Goal: Task Accomplishment & Management: Manage account settings

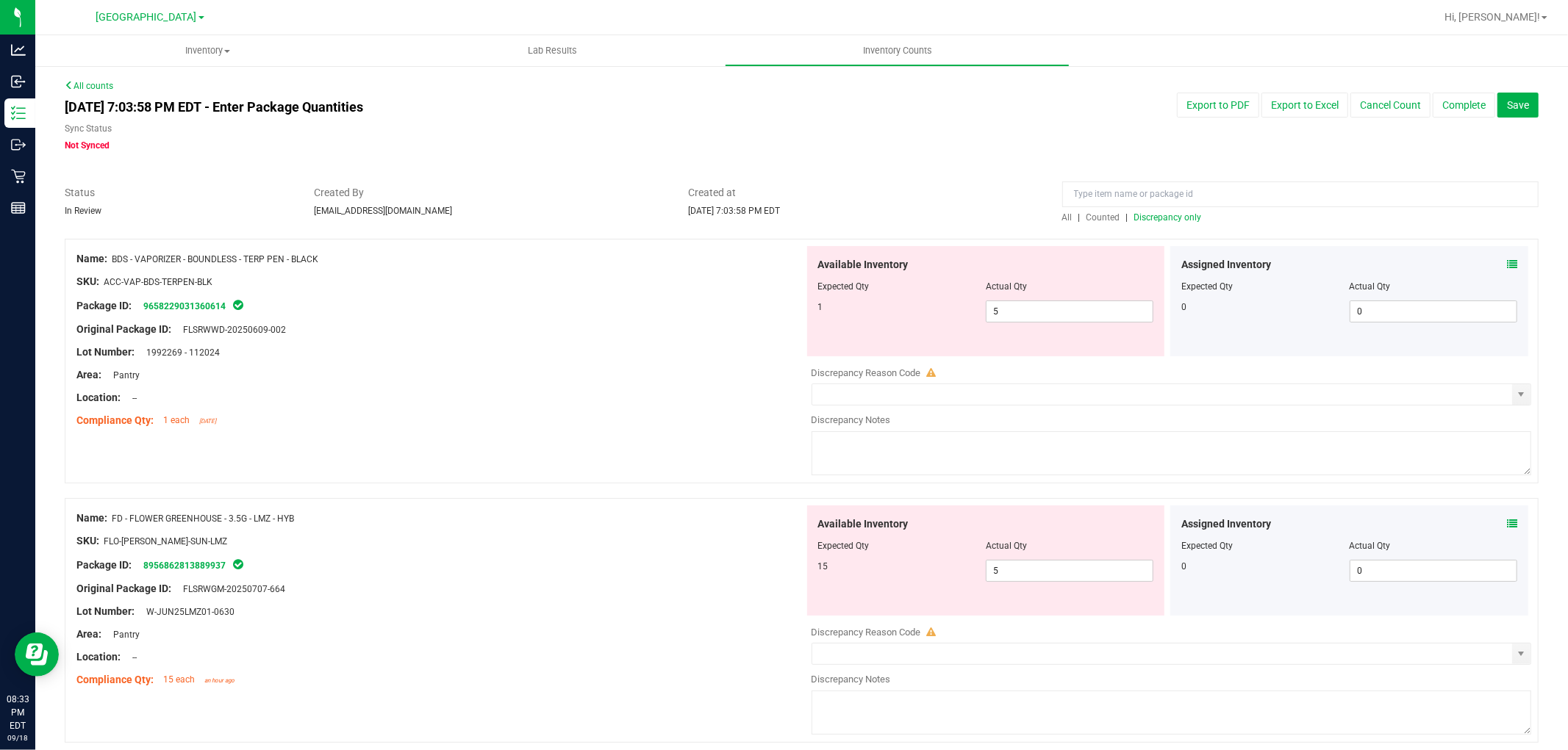
click at [1170, 215] on span "Discrepancy only" at bounding box center [1168, 217] width 68 height 11
click at [1025, 311] on span "5 5" at bounding box center [1069, 311] width 168 height 22
click at [1025, 311] on input "5" at bounding box center [1069, 311] width 166 height 20
type input "1"
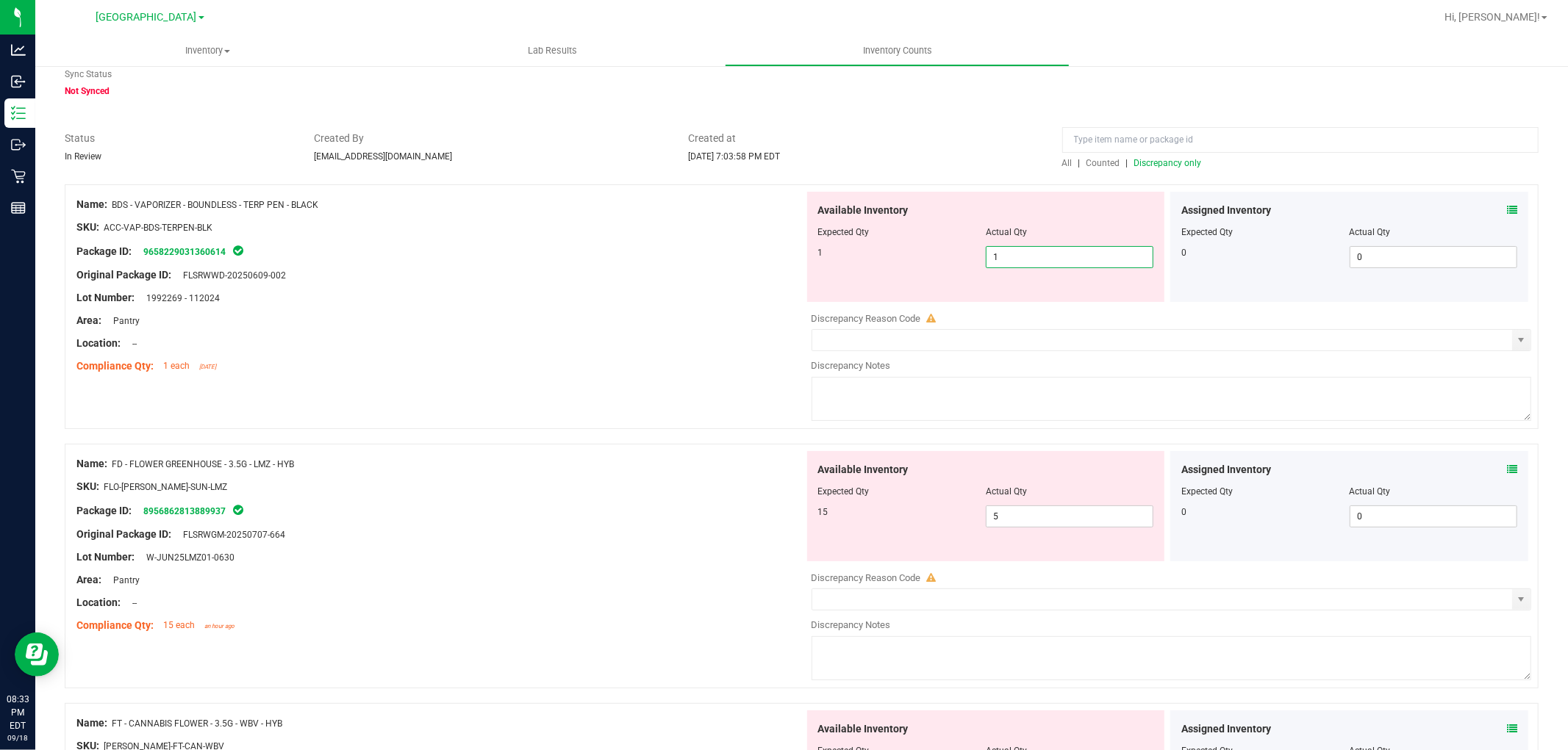
scroll to position [82, 0]
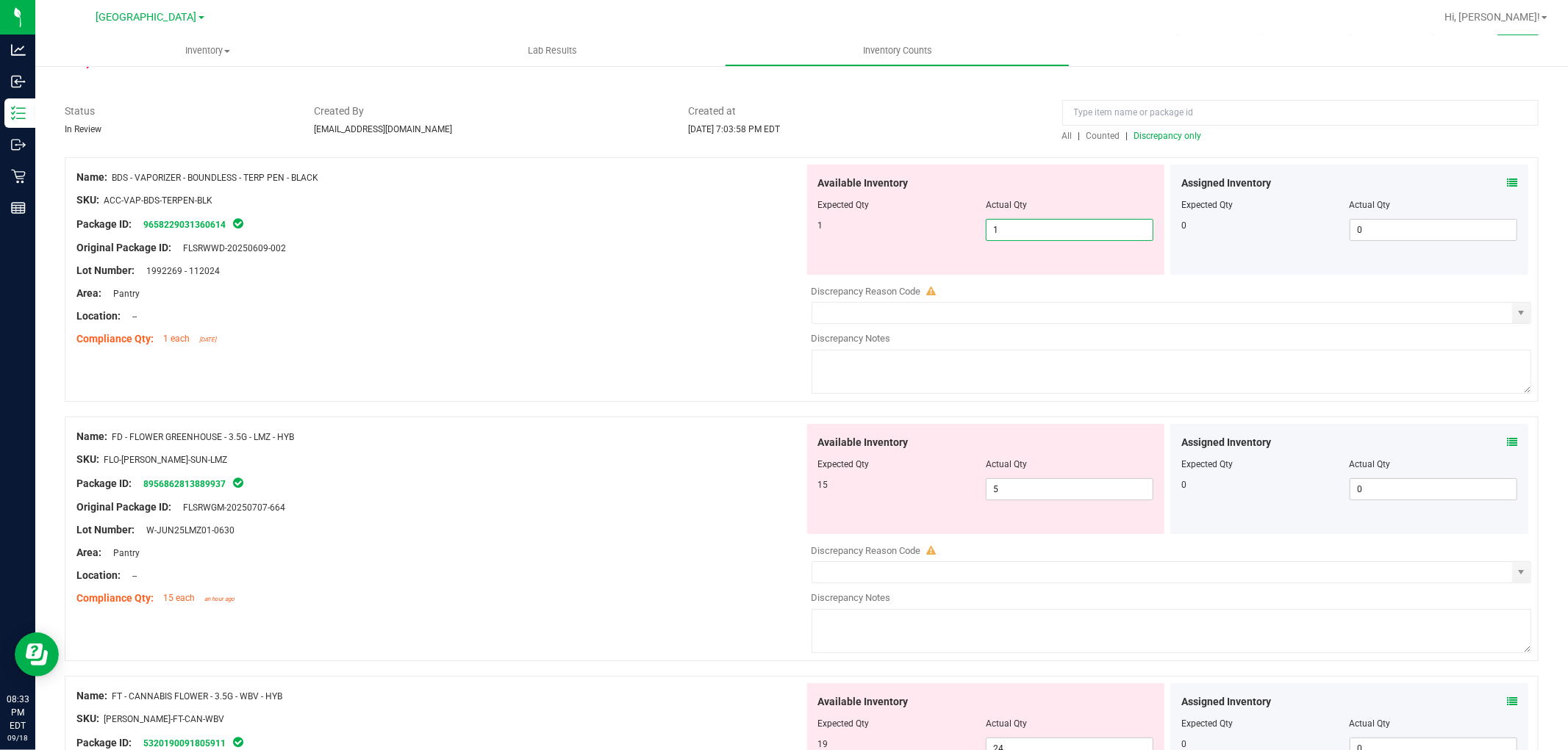
type input "1"
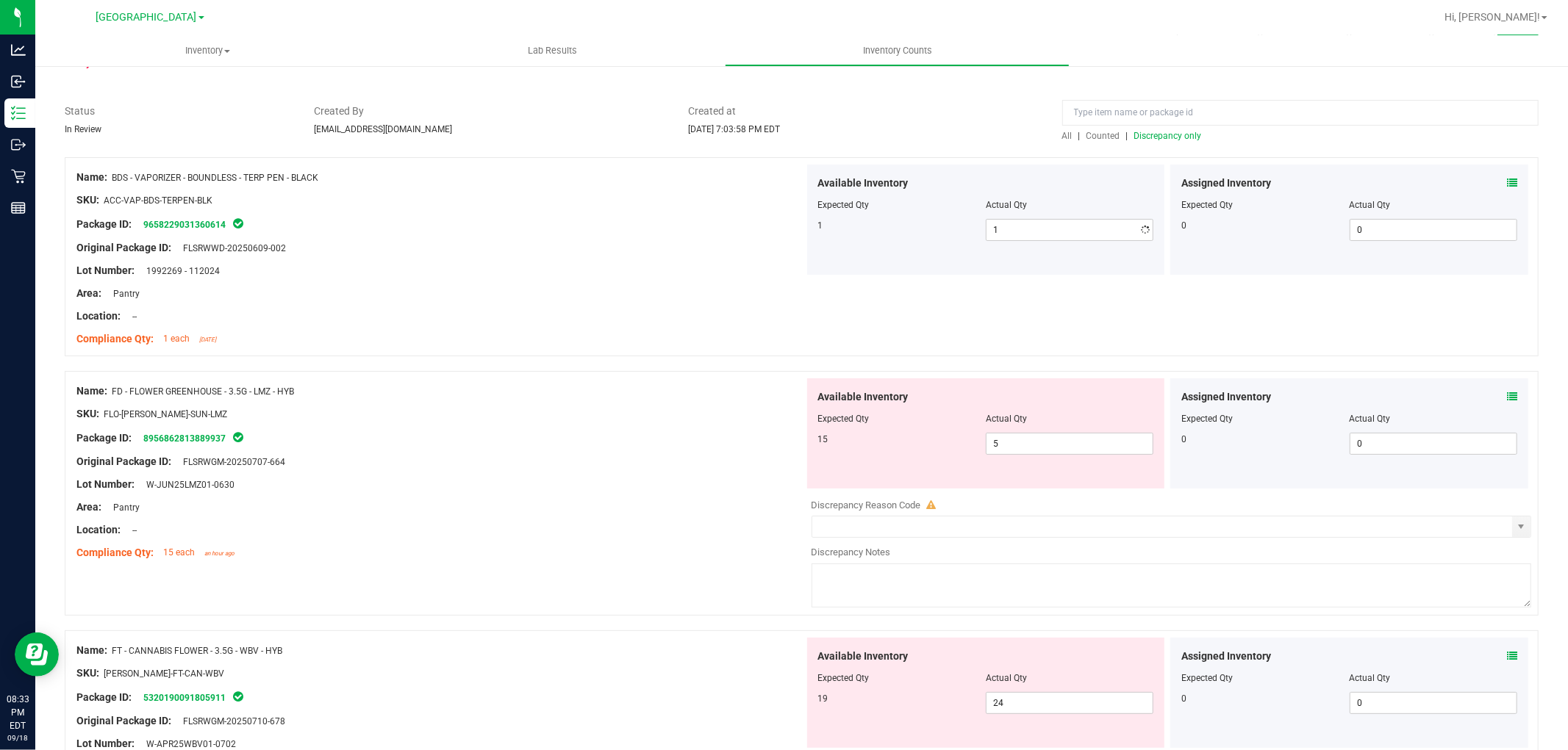
click at [997, 445] on span "5 5" at bounding box center [1069, 443] width 168 height 22
click at [997, 445] on input "5" at bounding box center [1069, 443] width 166 height 20
type input "15"
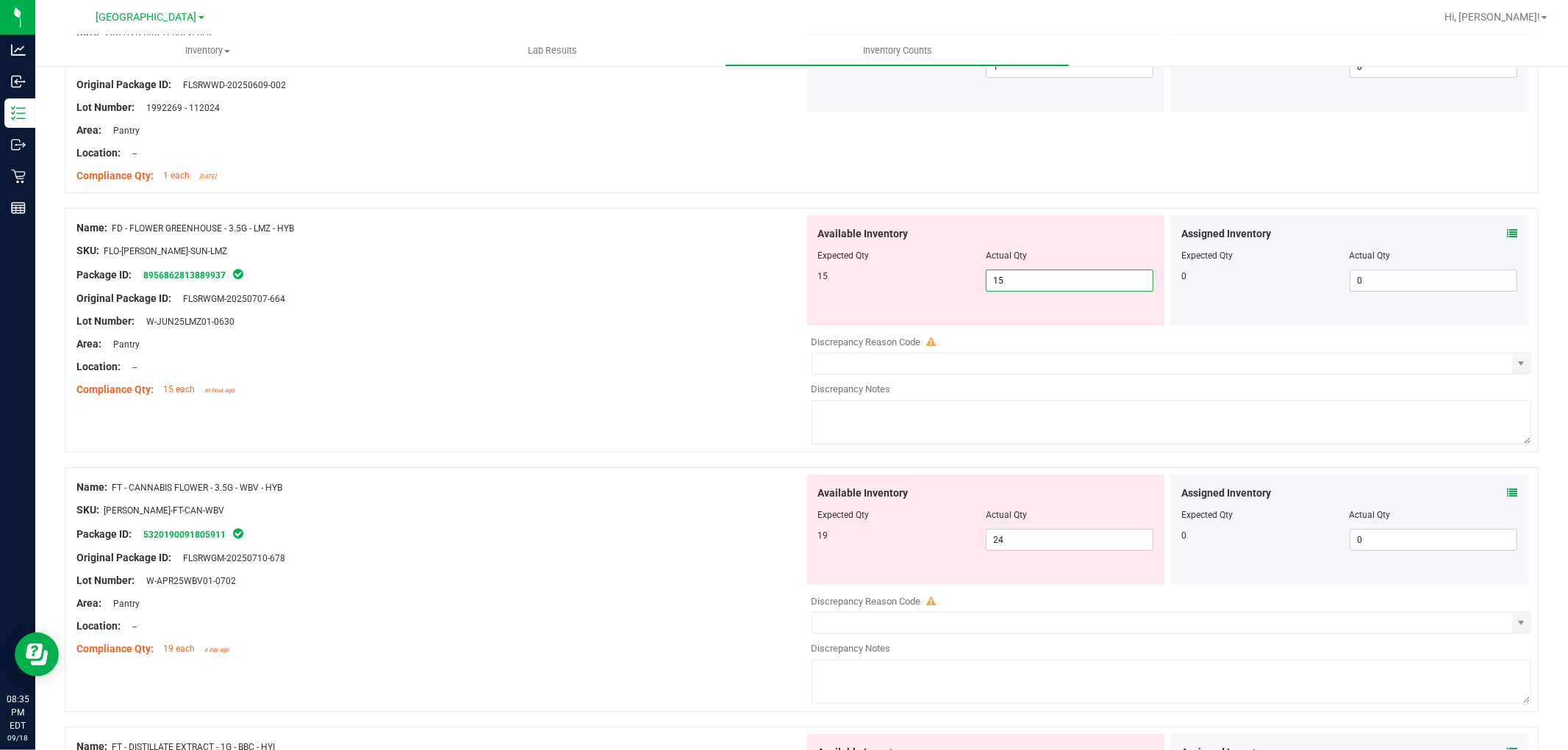
type input "15"
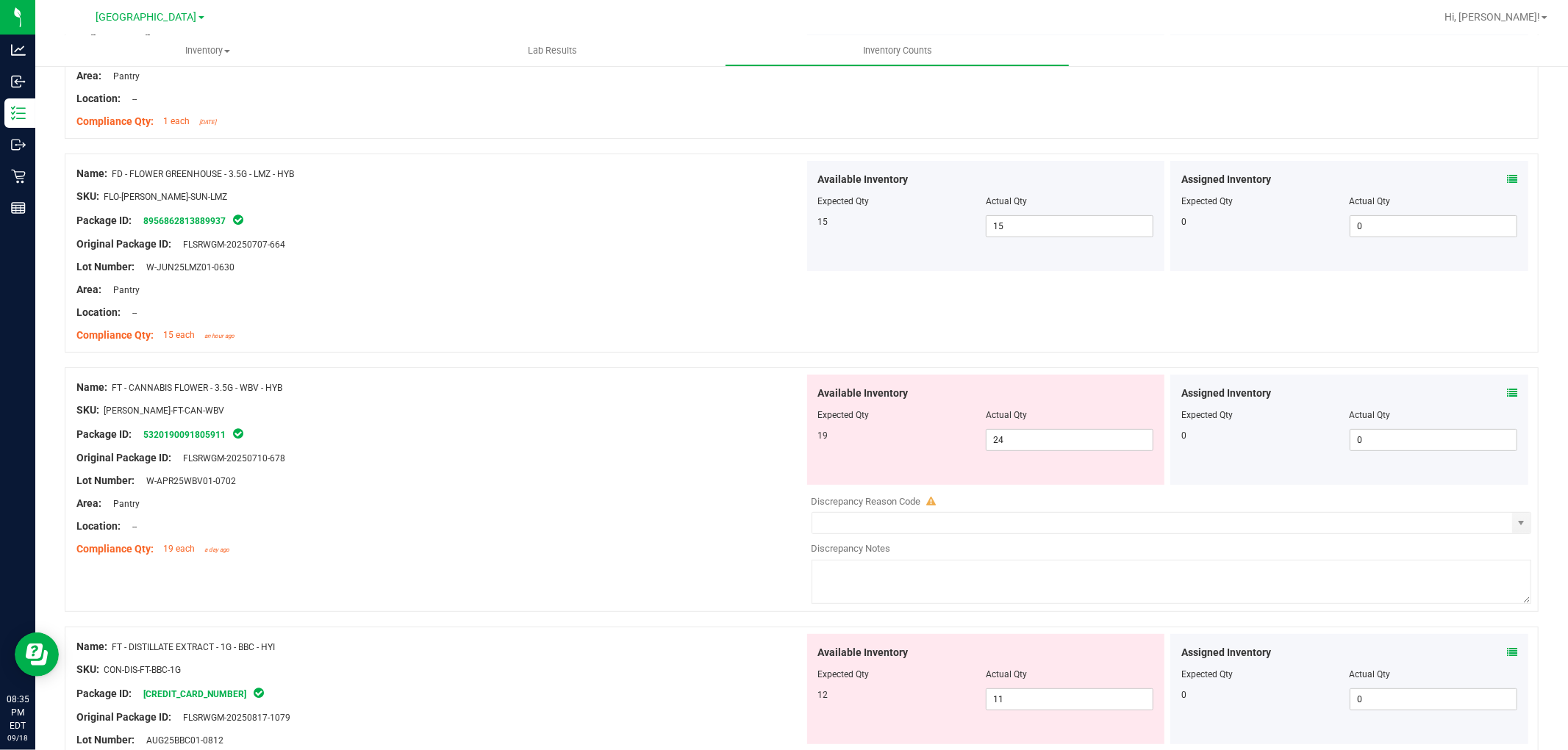
scroll to position [327, 0]
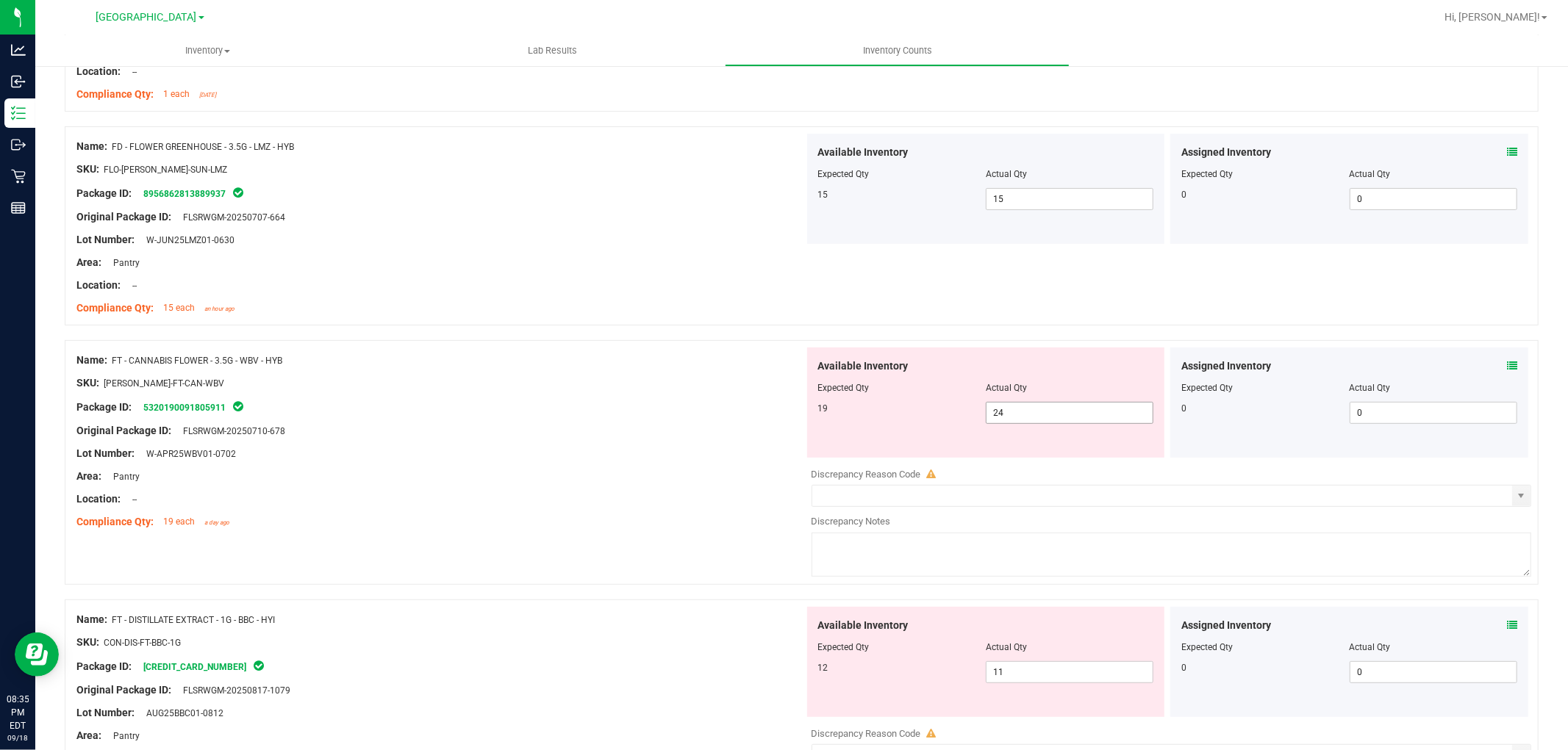
click at [1026, 408] on span "24 24" at bounding box center [1069, 413] width 168 height 22
click at [1026, 409] on input "24" at bounding box center [1069, 413] width 166 height 20
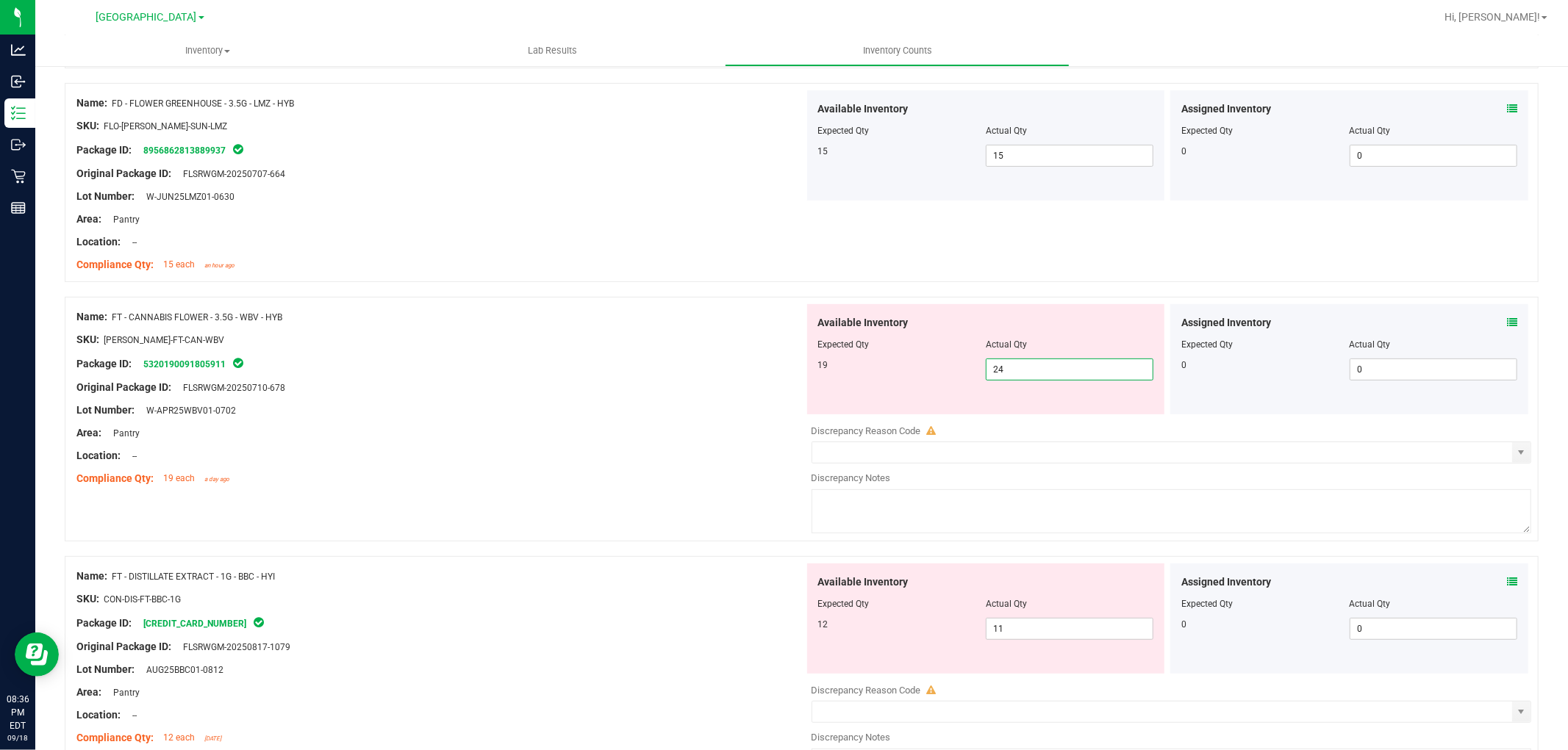
scroll to position [408, 0]
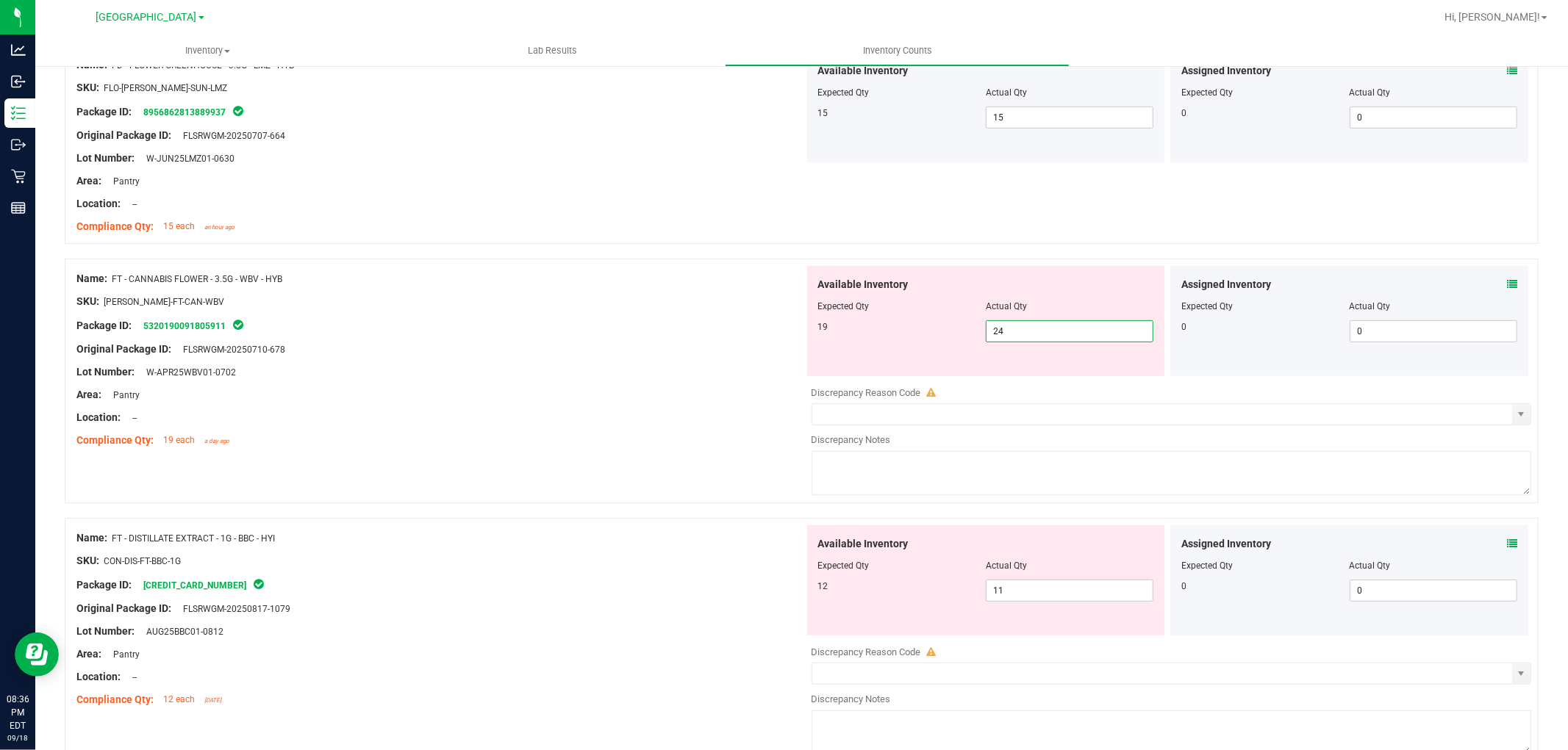
click at [1507, 281] on icon at bounding box center [1512, 284] width 11 height 11
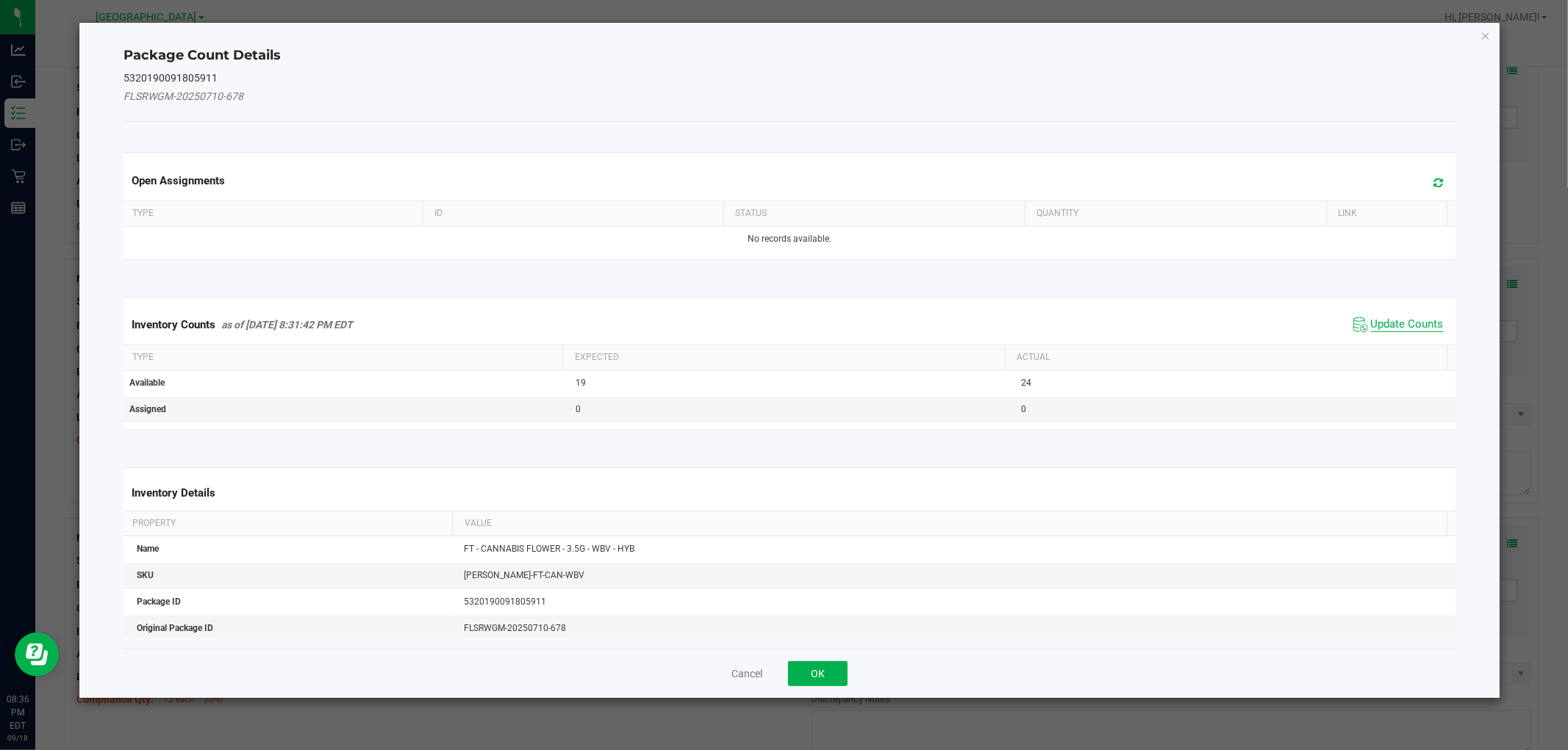
click at [1404, 320] on span "Update Counts" at bounding box center [1407, 324] width 72 height 14
click at [1390, 344] on th "Actual" at bounding box center [1226, 357] width 442 height 25
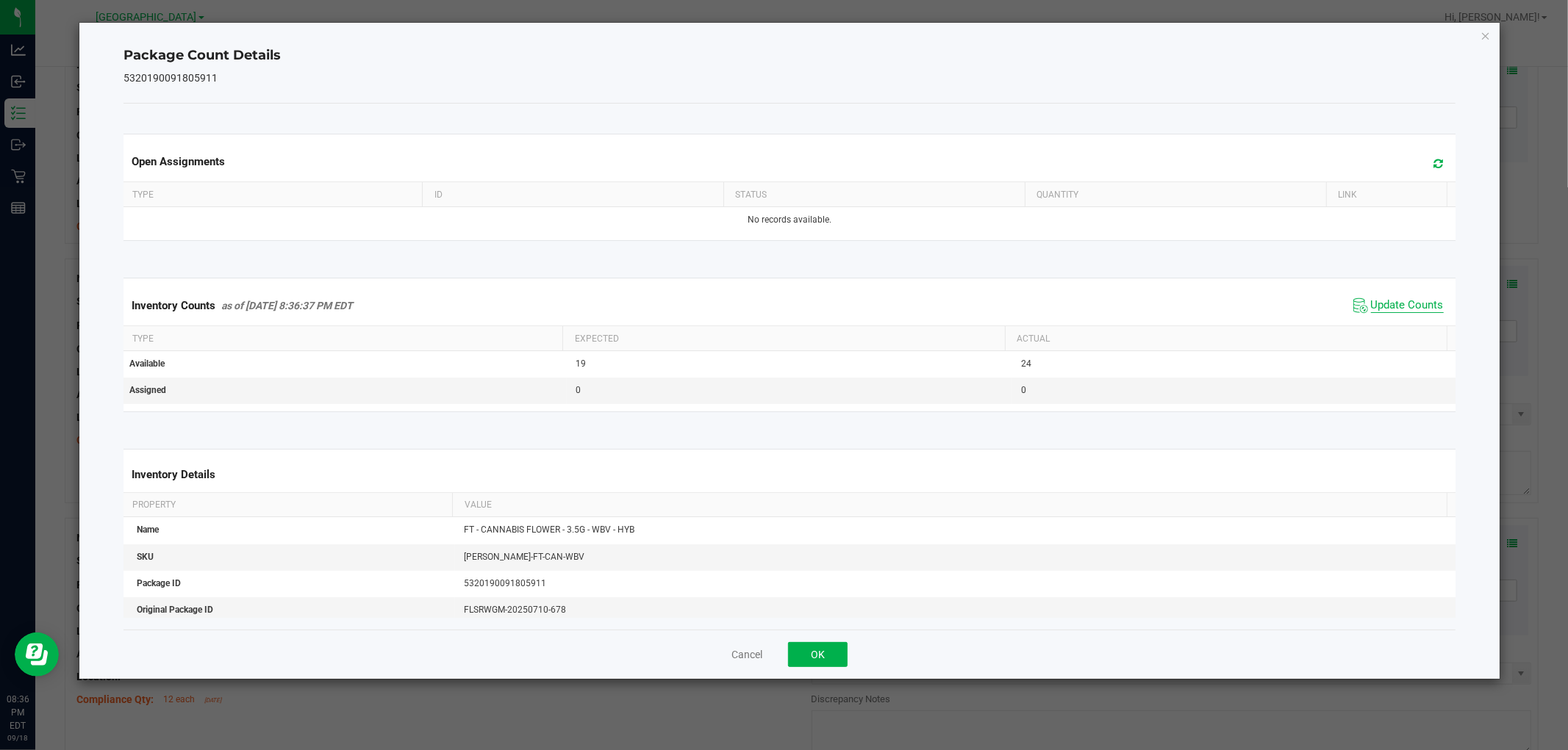
click at [1402, 311] on span "Update Counts" at bounding box center [1407, 306] width 72 height 14
click at [1400, 308] on span "Update Counts" at bounding box center [1407, 306] width 72 height 14
click at [1400, 311] on span "Update Counts" at bounding box center [1407, 306] width 72 height 13
click at [1397, 311] on span "Update Counts" at bounding box center [1407, 306] width 72 height 13
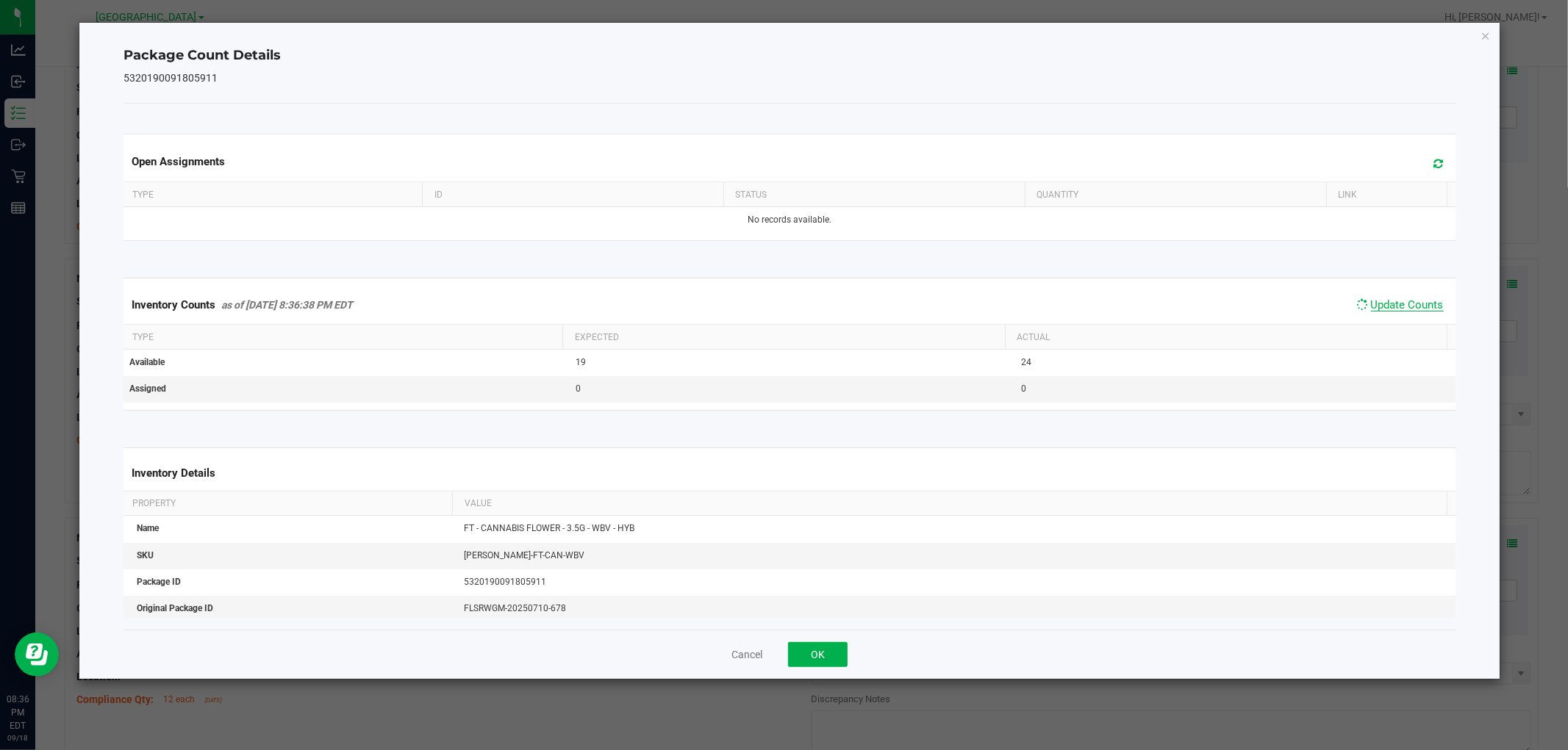
click at [1398, 311] on span "Update Counts" at bounding box center [1407, 306] width 72 height 13
click at [1401, 310] on span "Update Counts" at bounding box center [1407, 306] width 72 height 13
click at [1402, 311] on span "Update Counts" at bounding box center [1407, 306] width 72 height 13
click at [1407, 304] on span "Update Counts" at bounding box center [1407, 306] width 72 height 13
click at [1412, 302] on span "Update Counts" at bounding box center [1407, 306] width 72 height 13
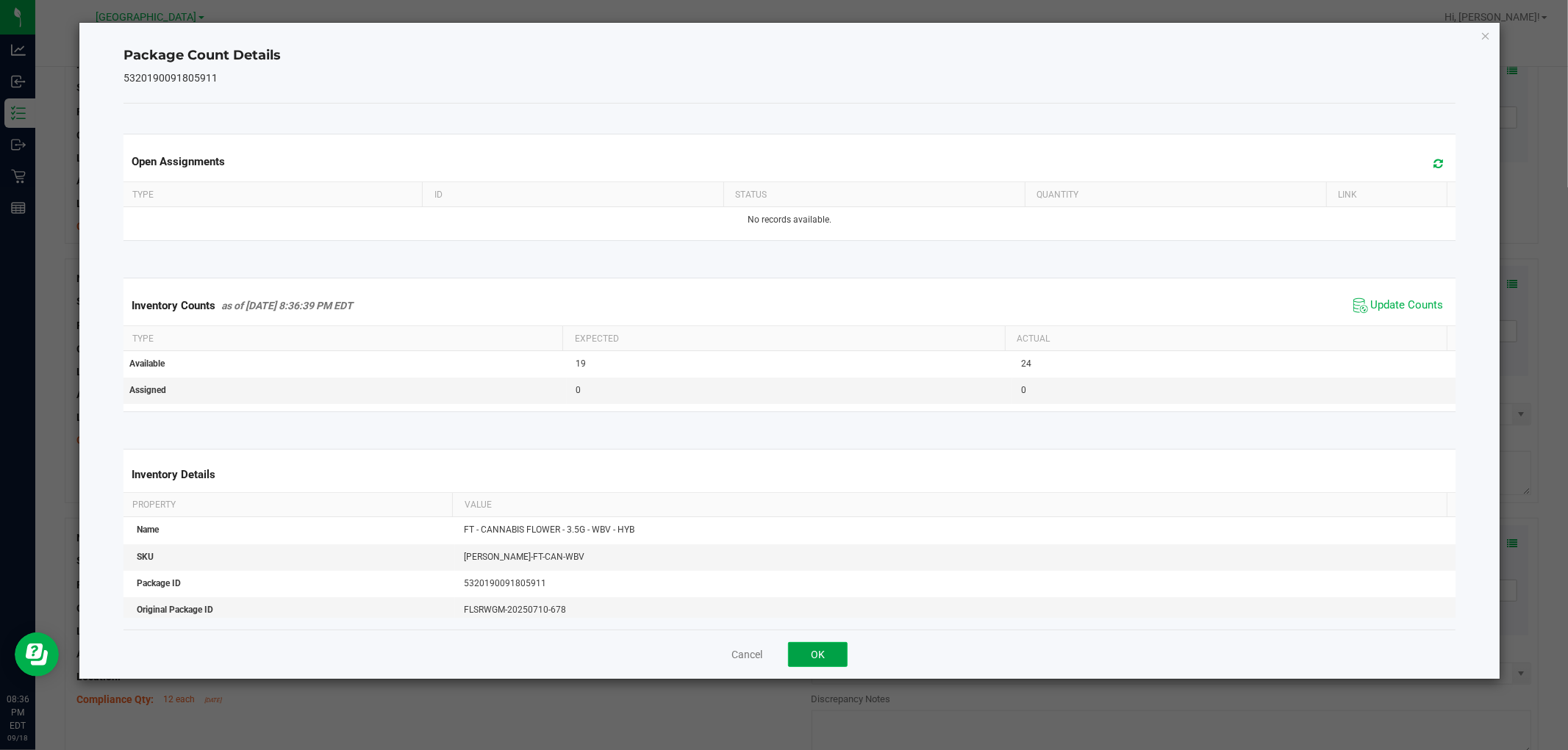
click at [798, 645] on button "OK" at bounding box center [818, 655] width 60 height 25
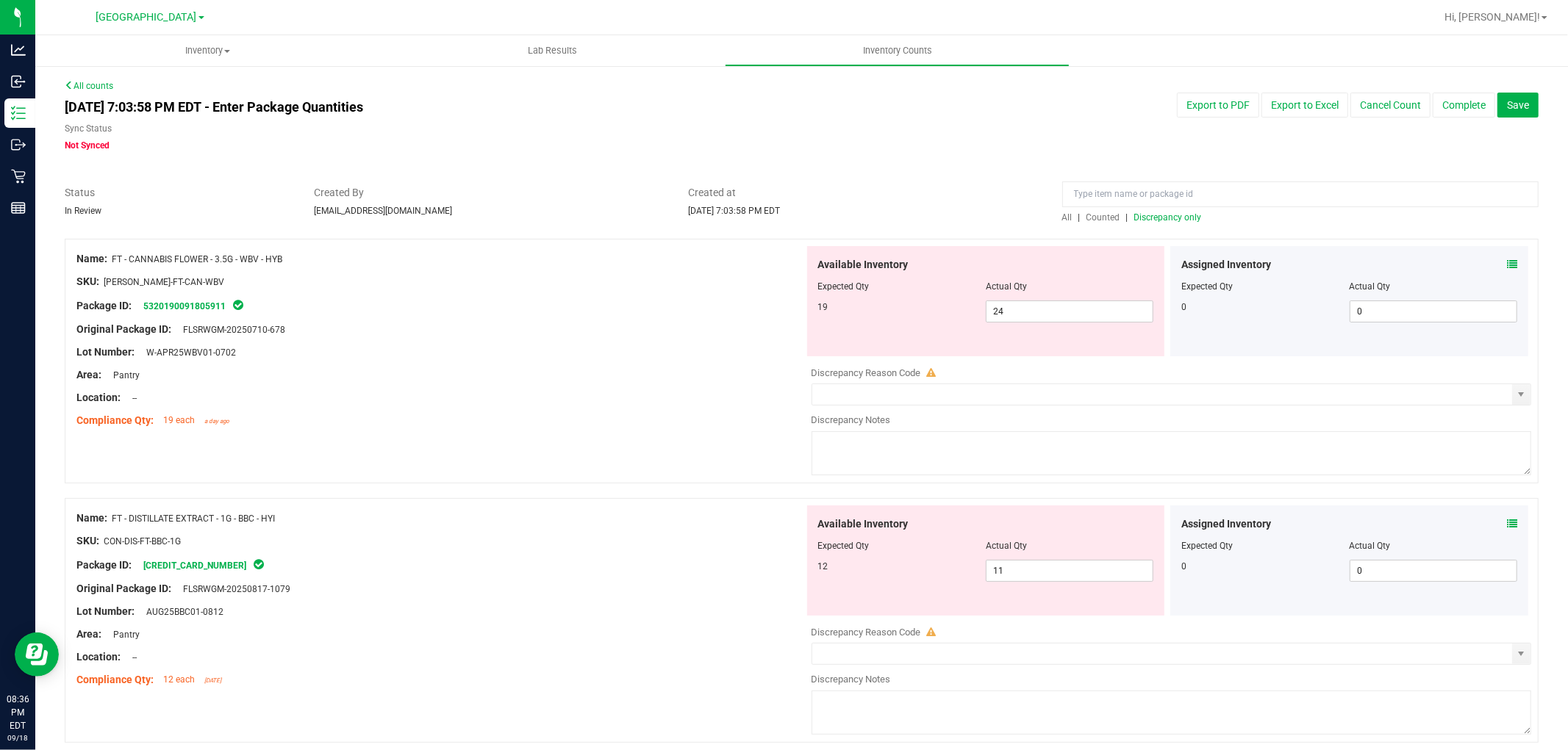
click at [1146, 218] on span "Discrepancy only" at bounding box center [1168, 217] width 68 height 11
click at [1023, 304] on span "24 24" at bounding box center [1069, 311] width 168 height 22
click at [0, 0] on input "24" at bounding box center [0, 0] width 0 height 0
type input "19"
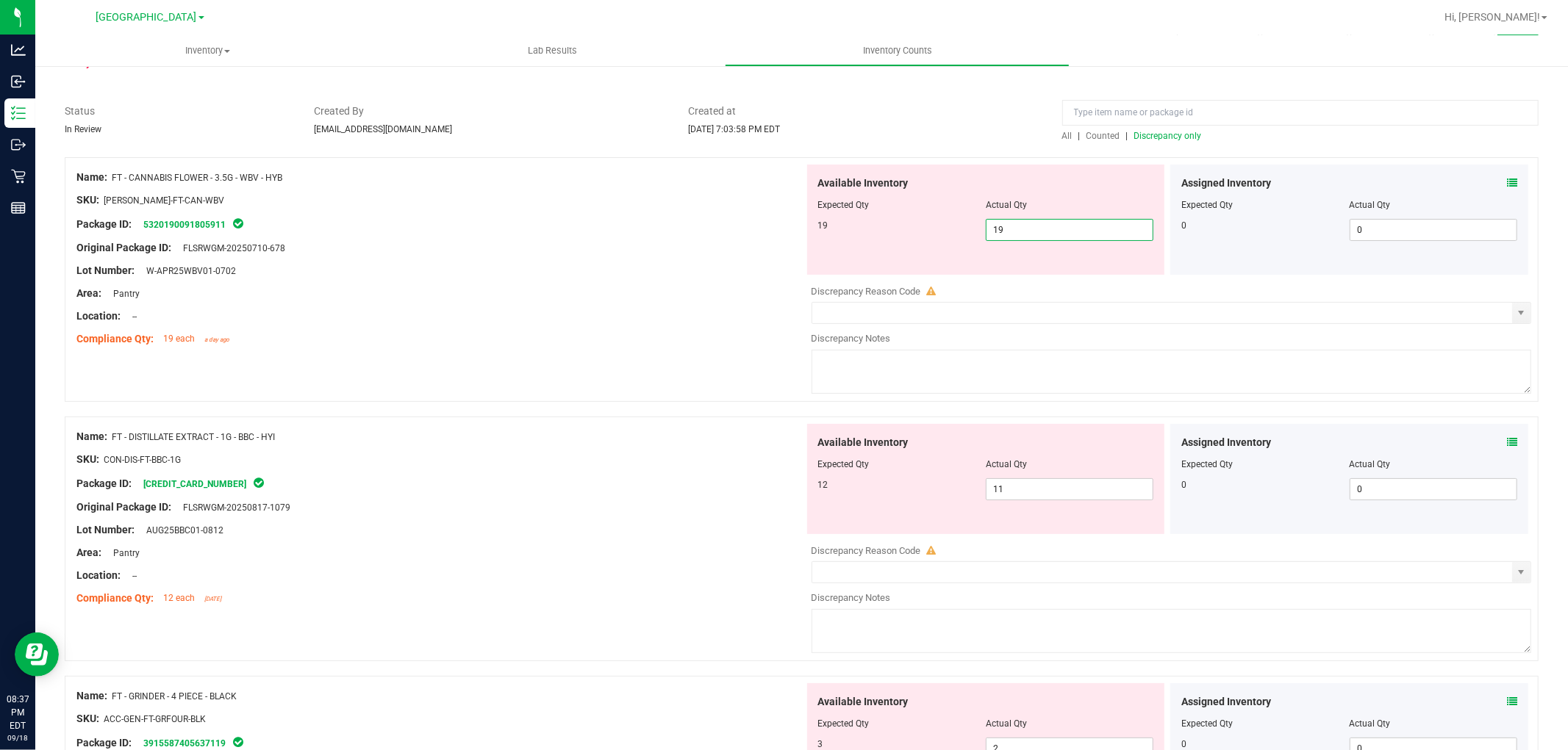
type input "19"
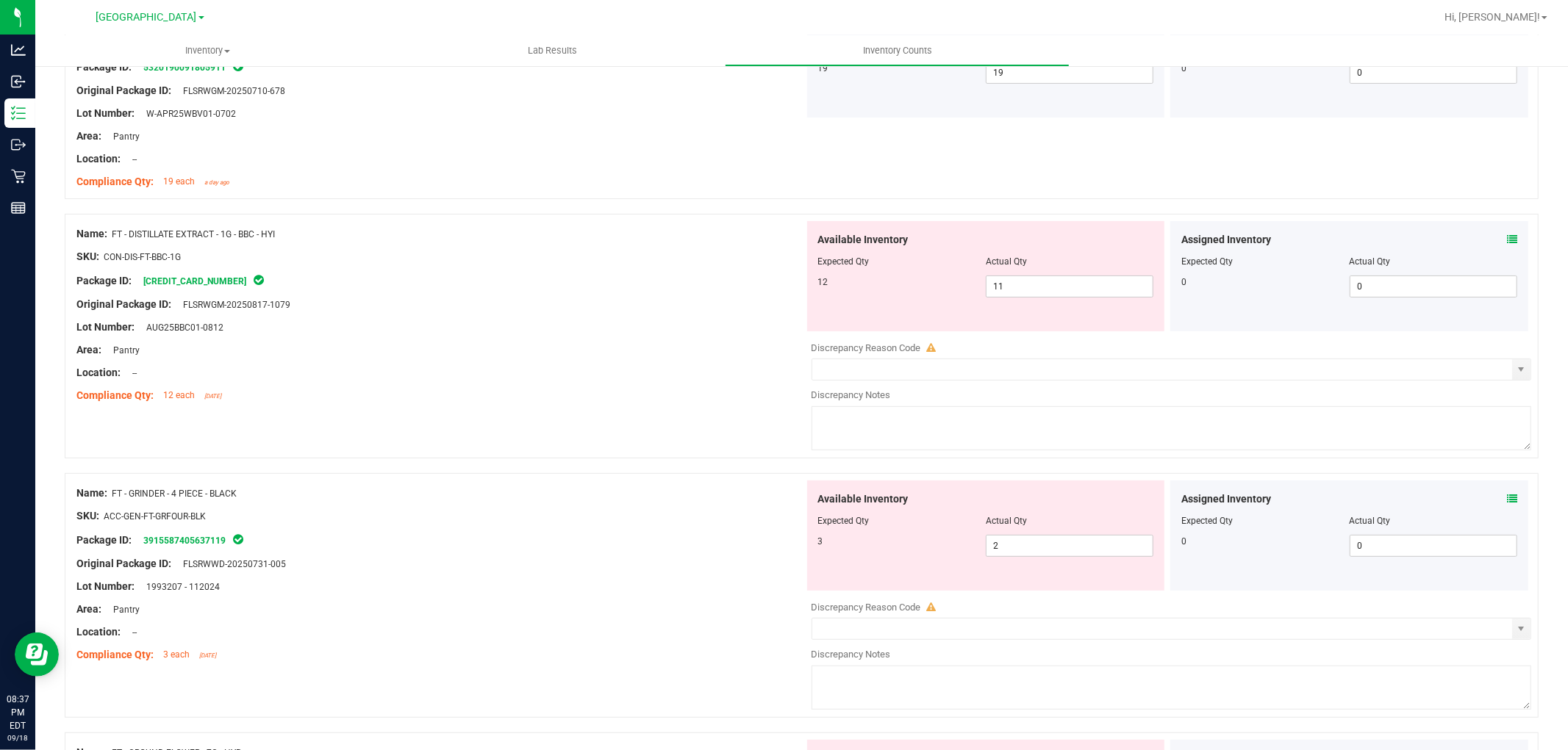
scroll to position [245, 0]
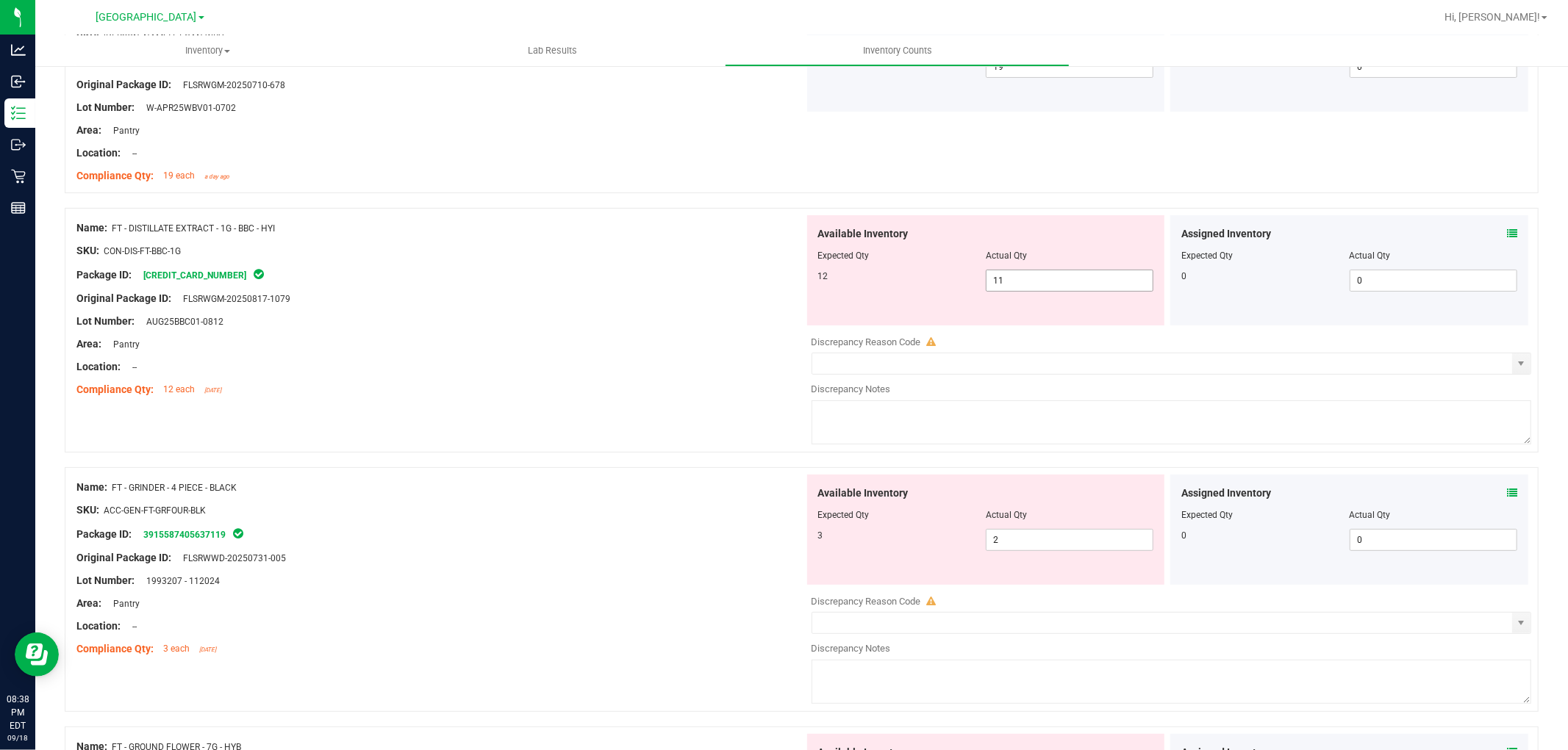
click at [1016, 280] on span "11 11" at bounding box center [1069, 281] width 168 height 22
click at [1016, 280] on input "11" at bounding box center [1069, 281] width 166 height 20
type input "12"
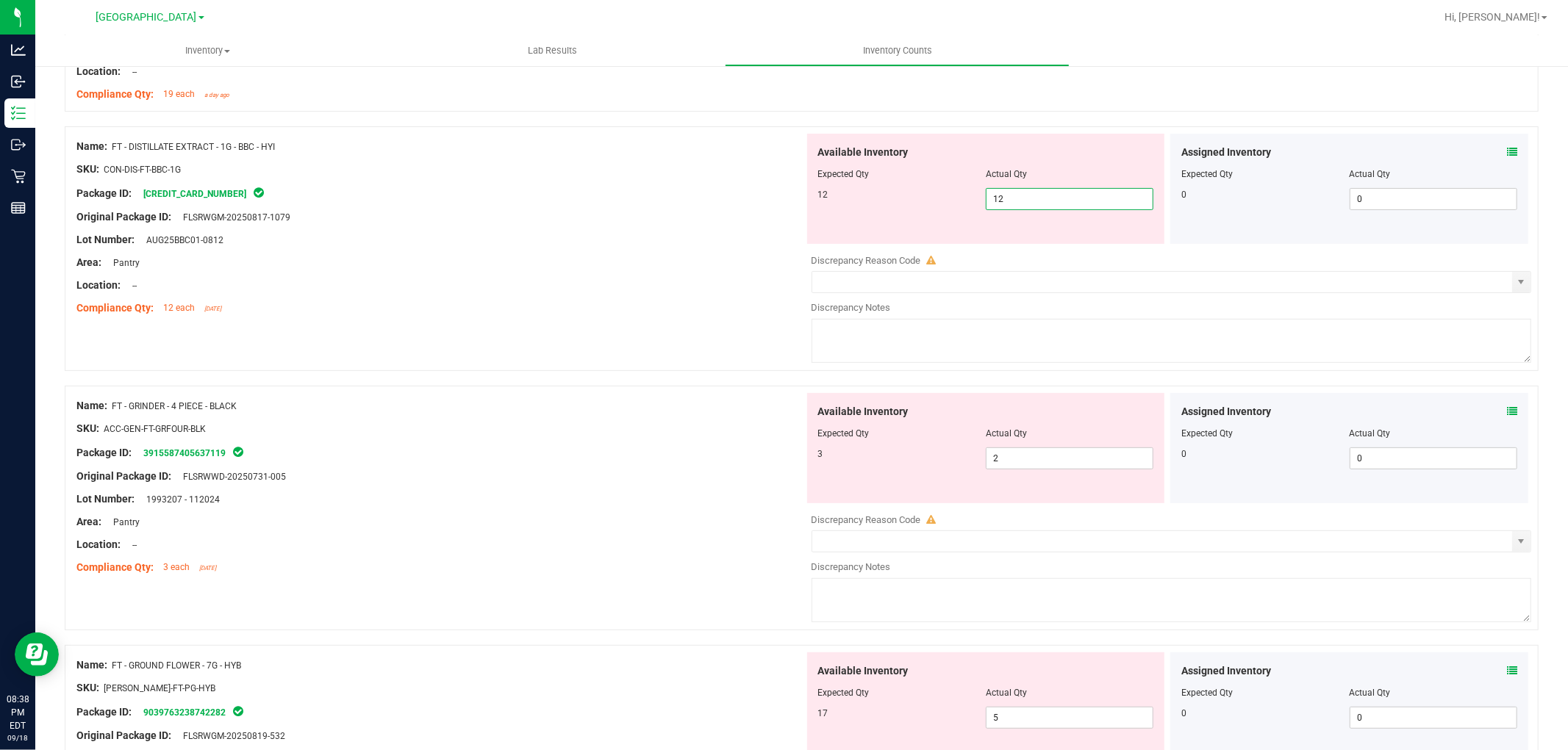
type input "12"
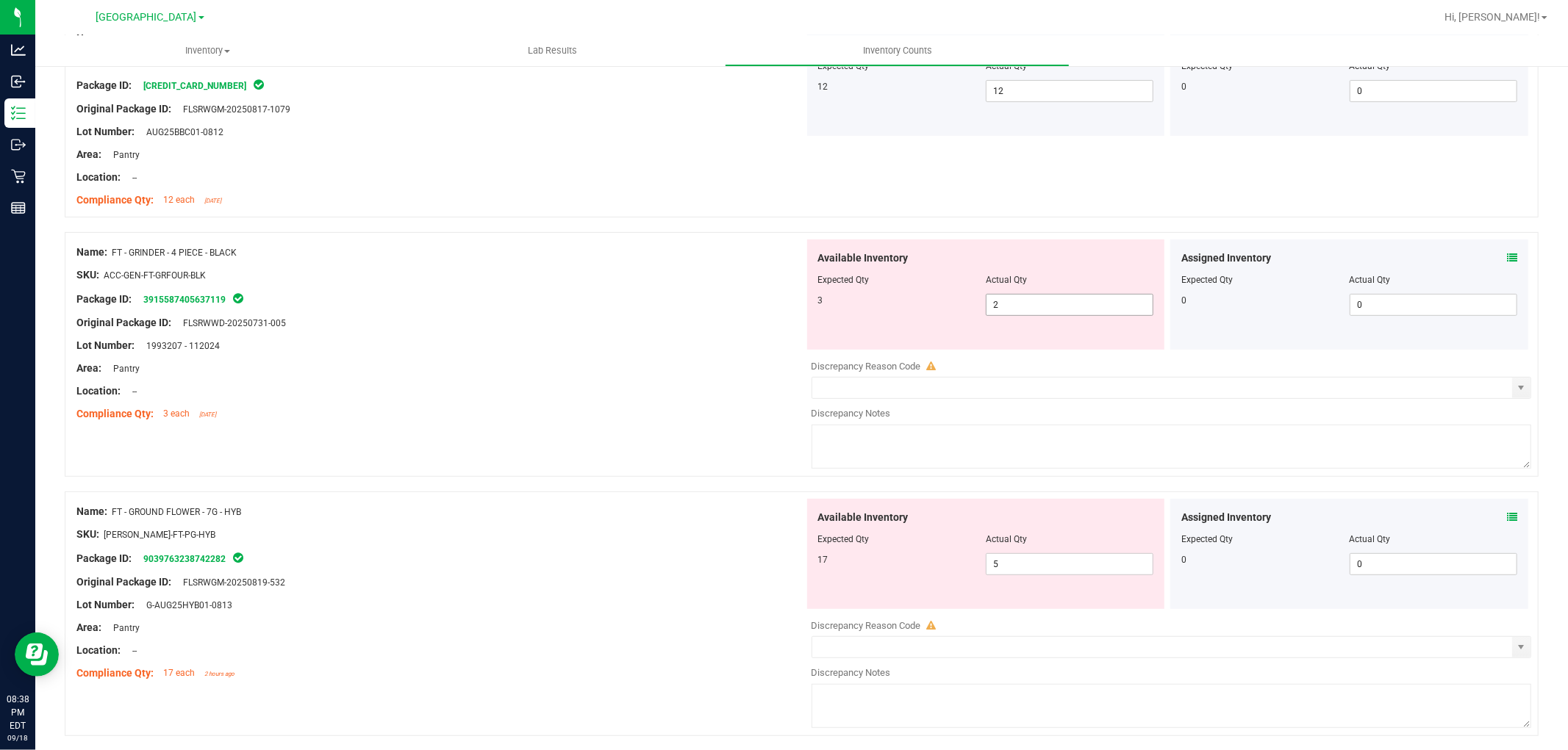
scroll to position [490, 0]
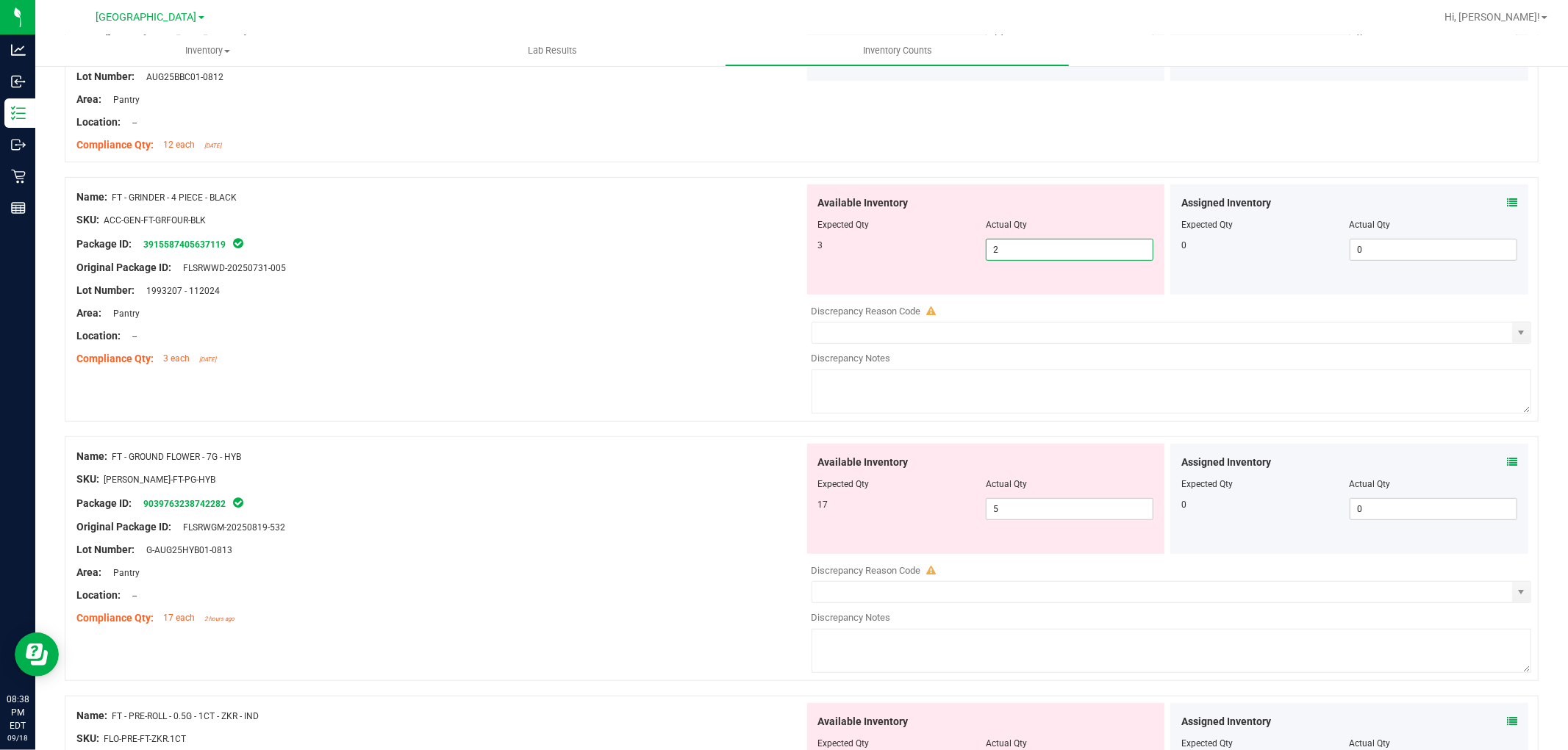
click at [1023, 249] on span "2 2" at bounding box center [1069, 250] width 168 height 22
click at [1023, 249] on input "2" at bounding box center [1069, 250] width 166 height 20
type input "3"
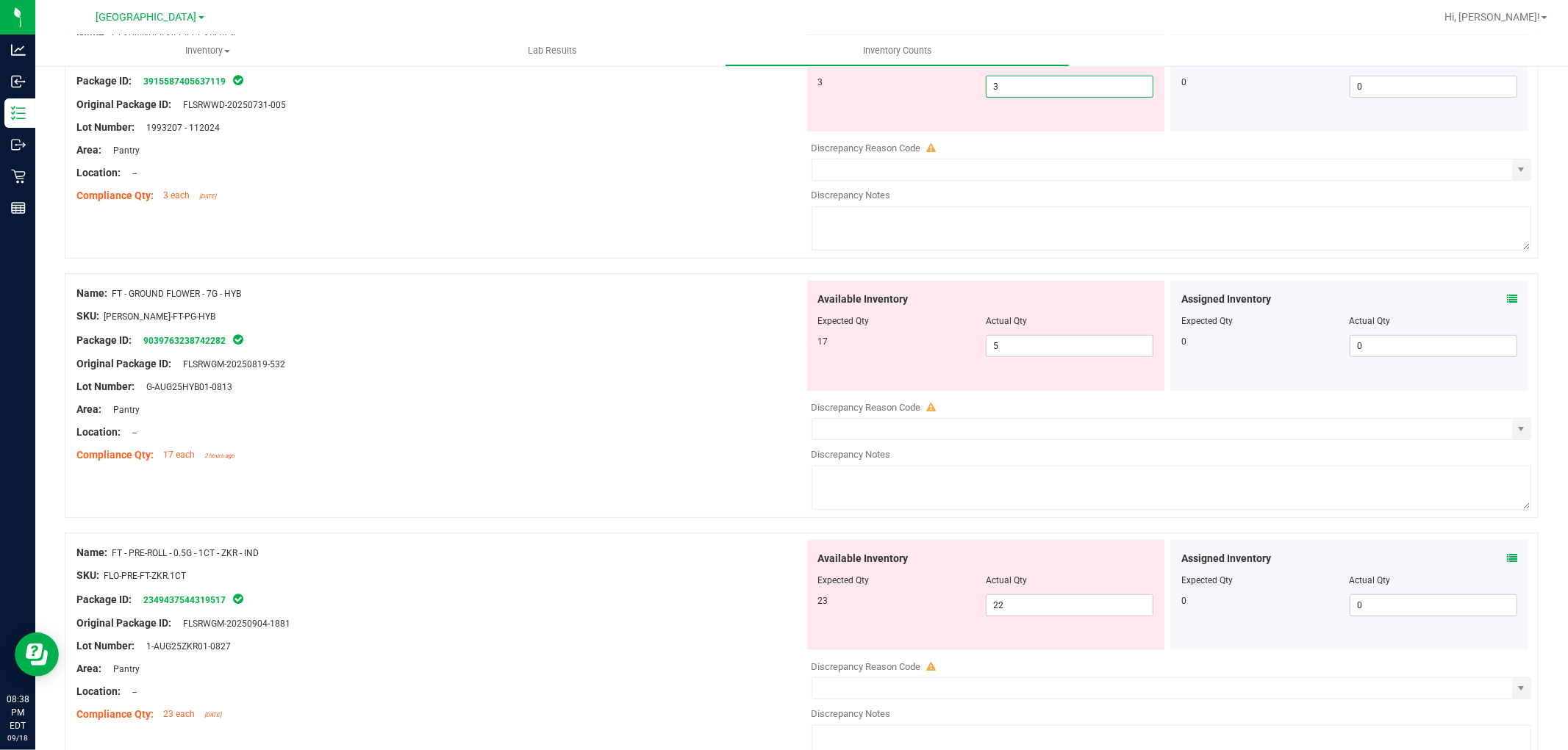
type input "3"
click at [1041, 262] on div "Name: FT - CANNABIS FLOWER - 3.5G - WBV - HYB SKU: [PERSON_NAME]-FT-CAN-WBV Pac…" at bounding box center [801, 716] width 1474 height 2261
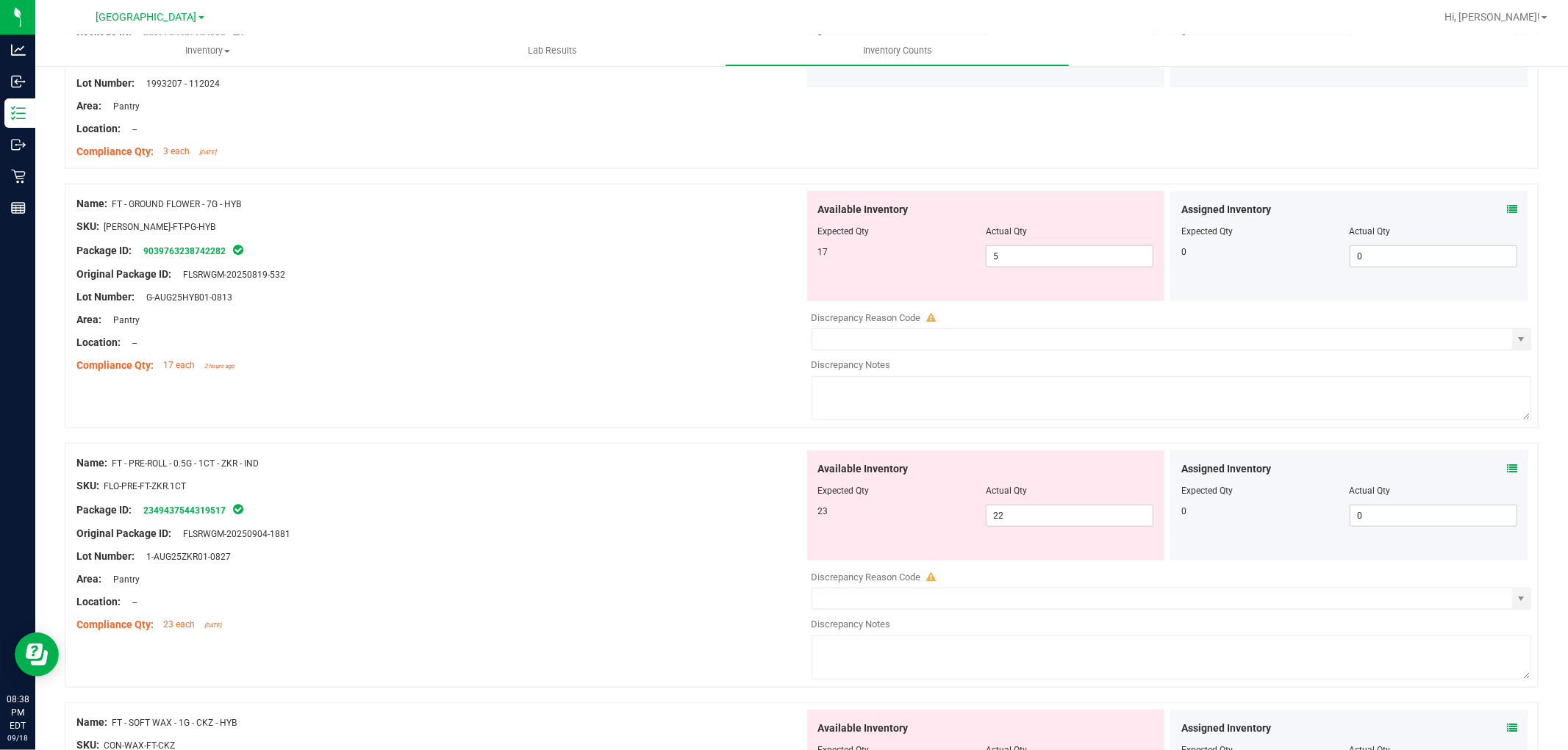
scroll to position [735, 0]
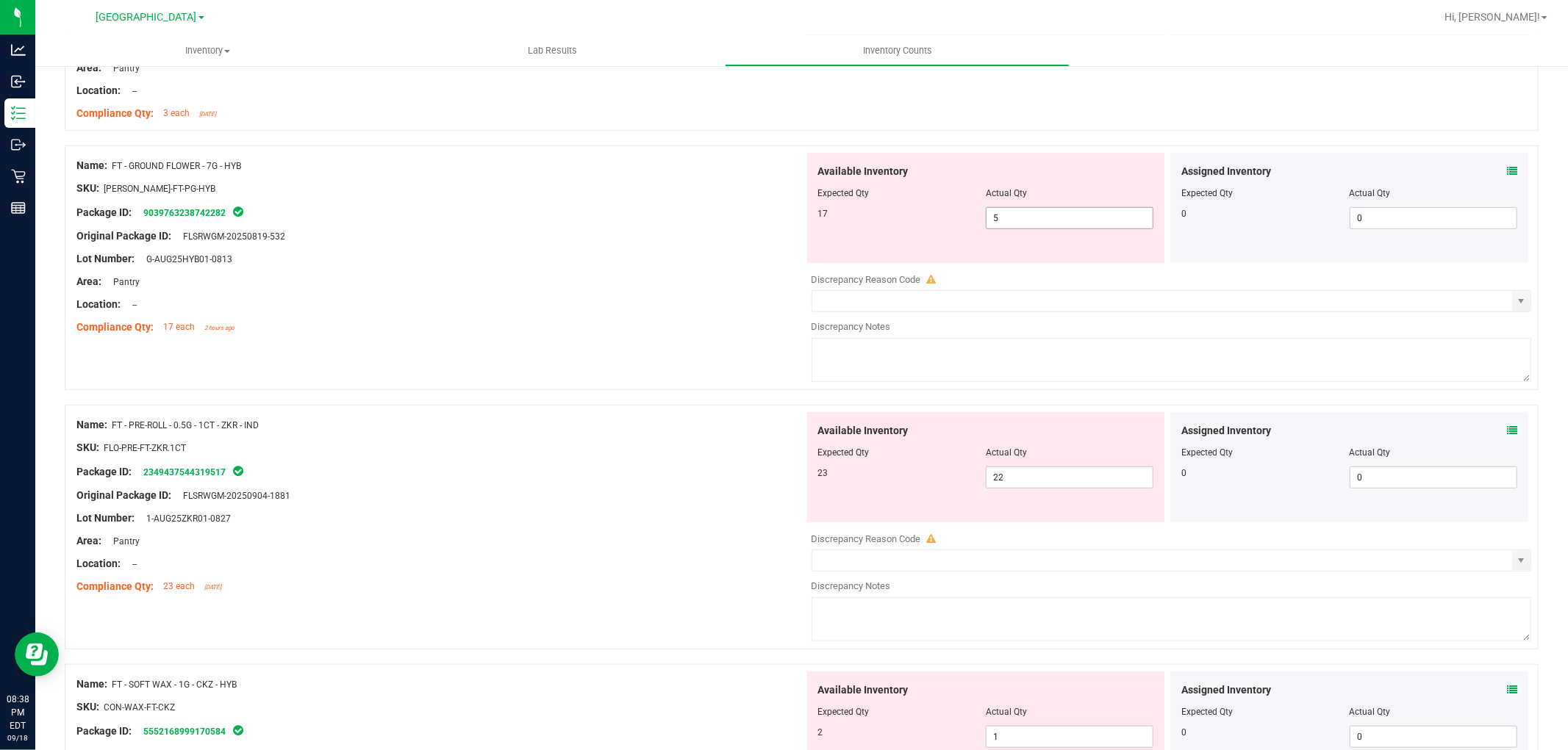
click at [1005, 223] on span "5 5" at bounding box center [1069, 218] width 168 height 22
click at [1005, 223] on input "5" at bounding box center [1069, 218] width 166 height 20
type input "17"
drag, startPoint x: 680, startPoint y: 211, endPoint x: 685, endPoint y: 221, distance: 11.2
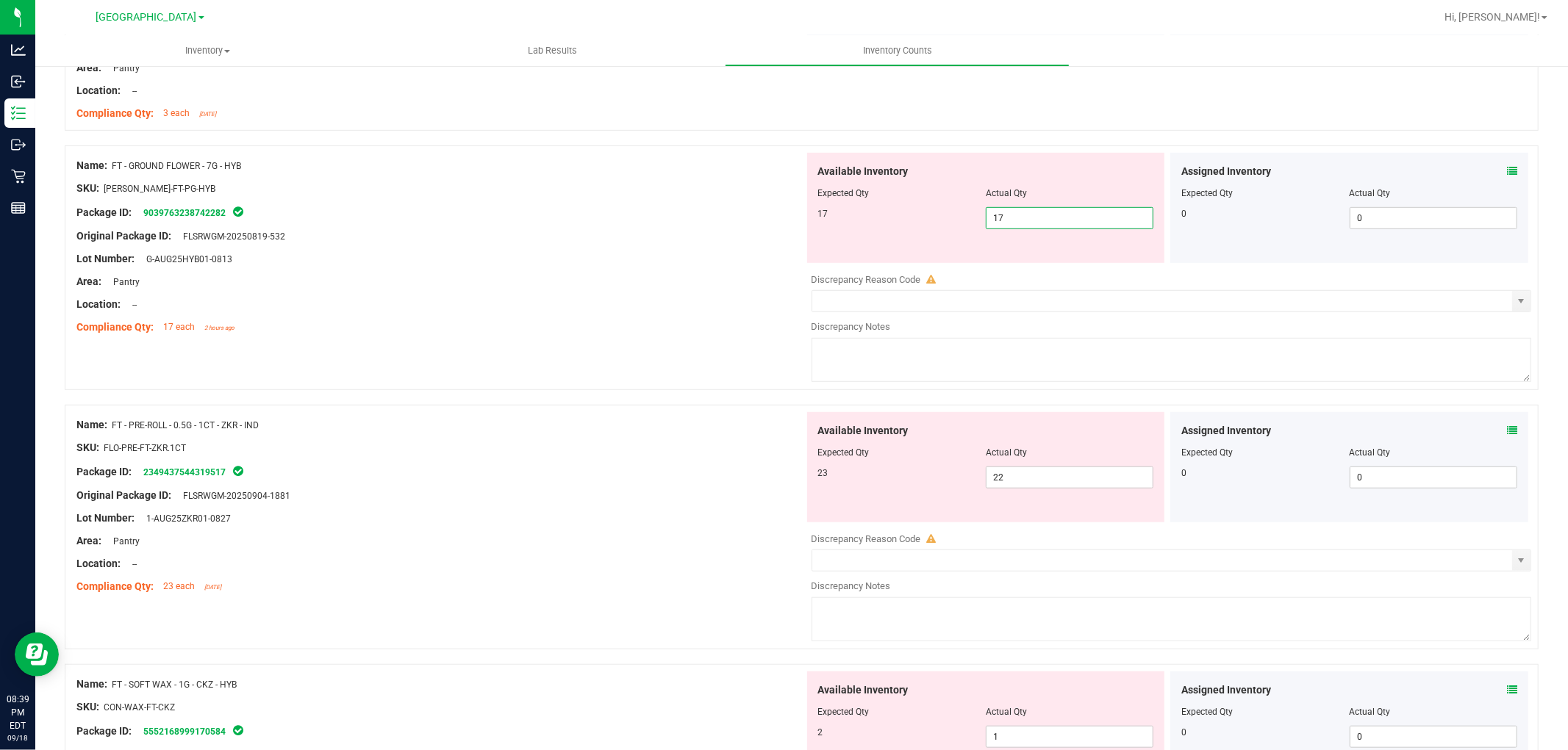
click at [681, 214] on div "Package ID: 9039763238742282" at bounding box center [440, 212] width 728 height 17
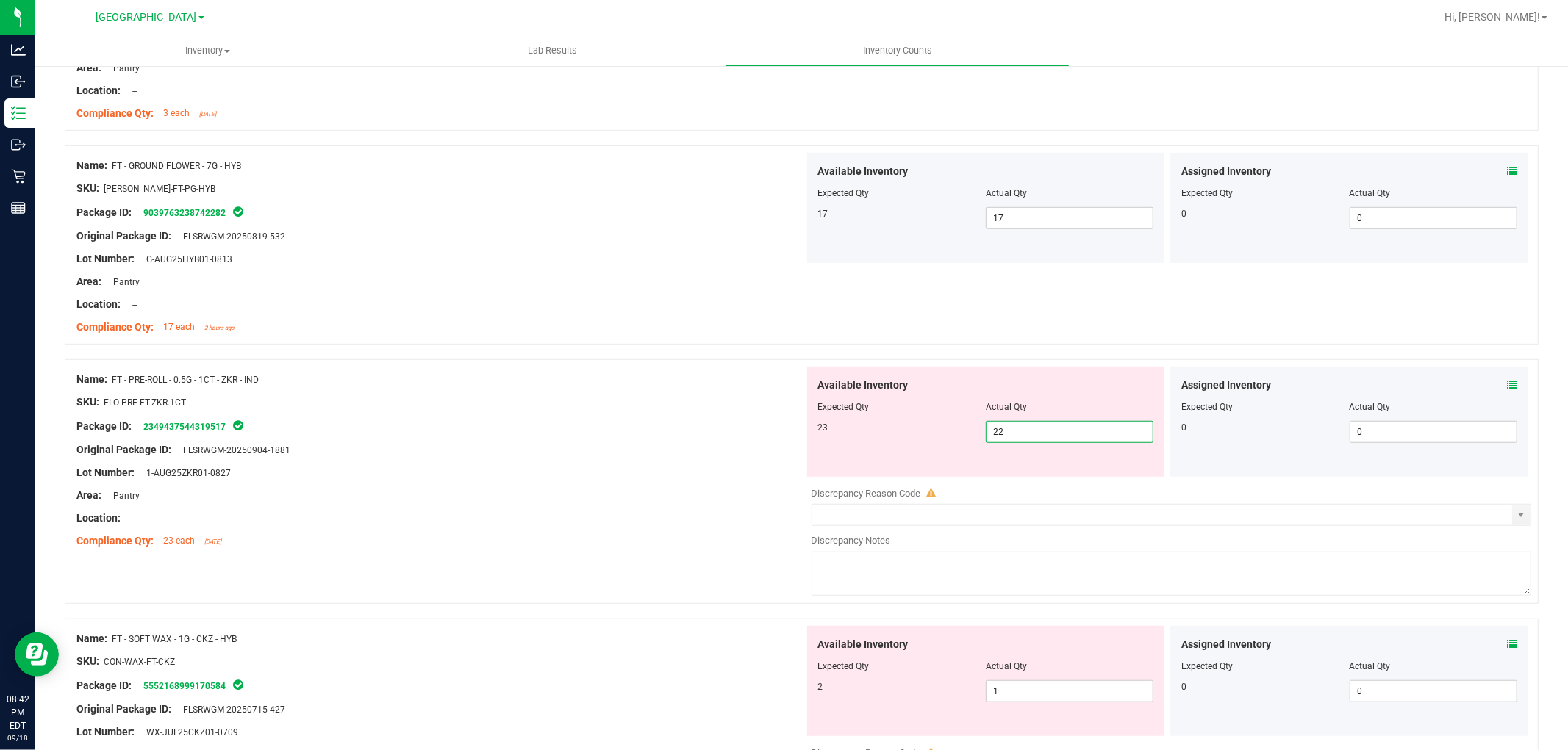
click at [1002, 429] on span "22 22" at bounding box center [1069, 432] width 168 height 22
click at [1002, 429] on input "22" at bounding box center [1069, 432] width 166 height 20
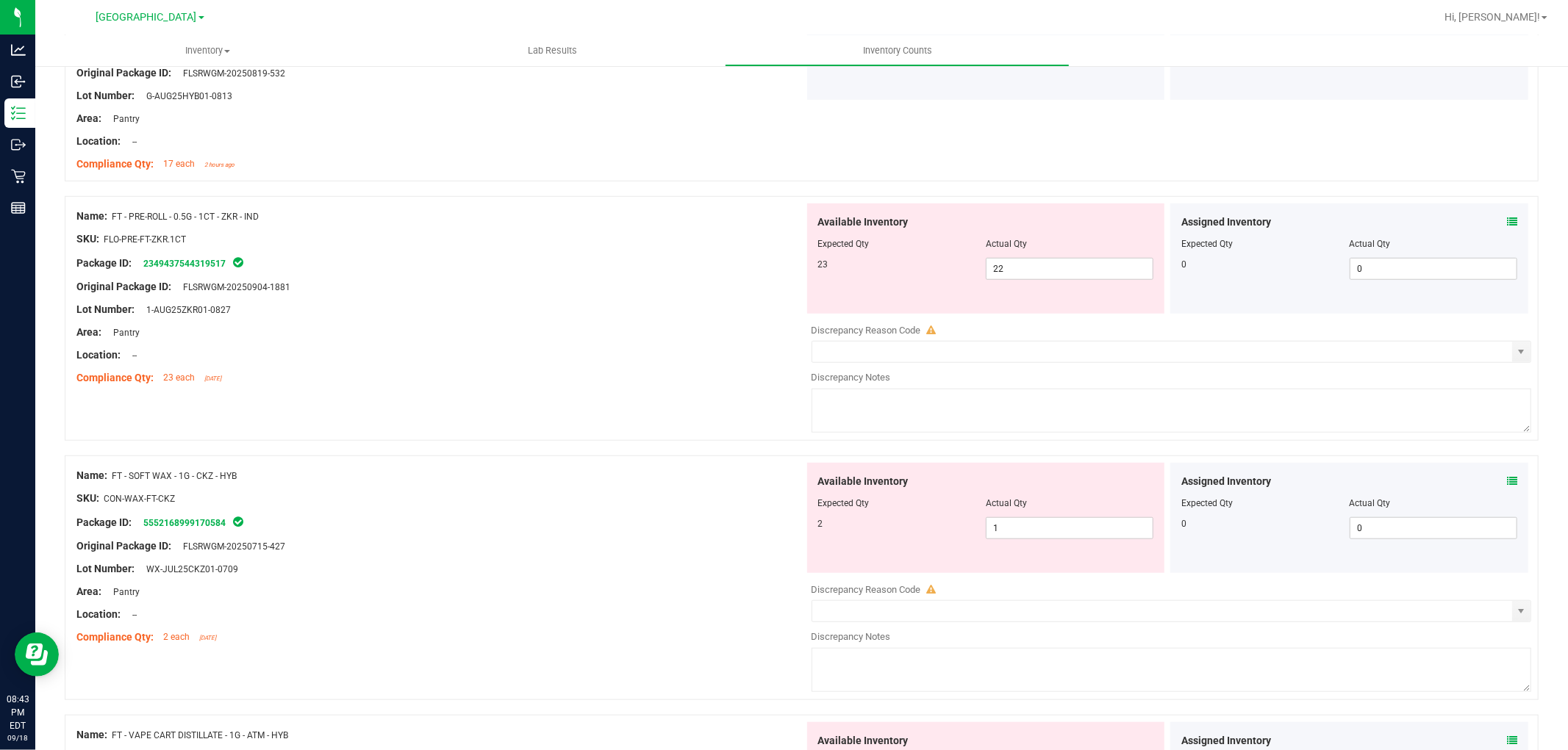
click at [1094, 424] on textarea at bounding box center [1172, 411] width 720 height 44
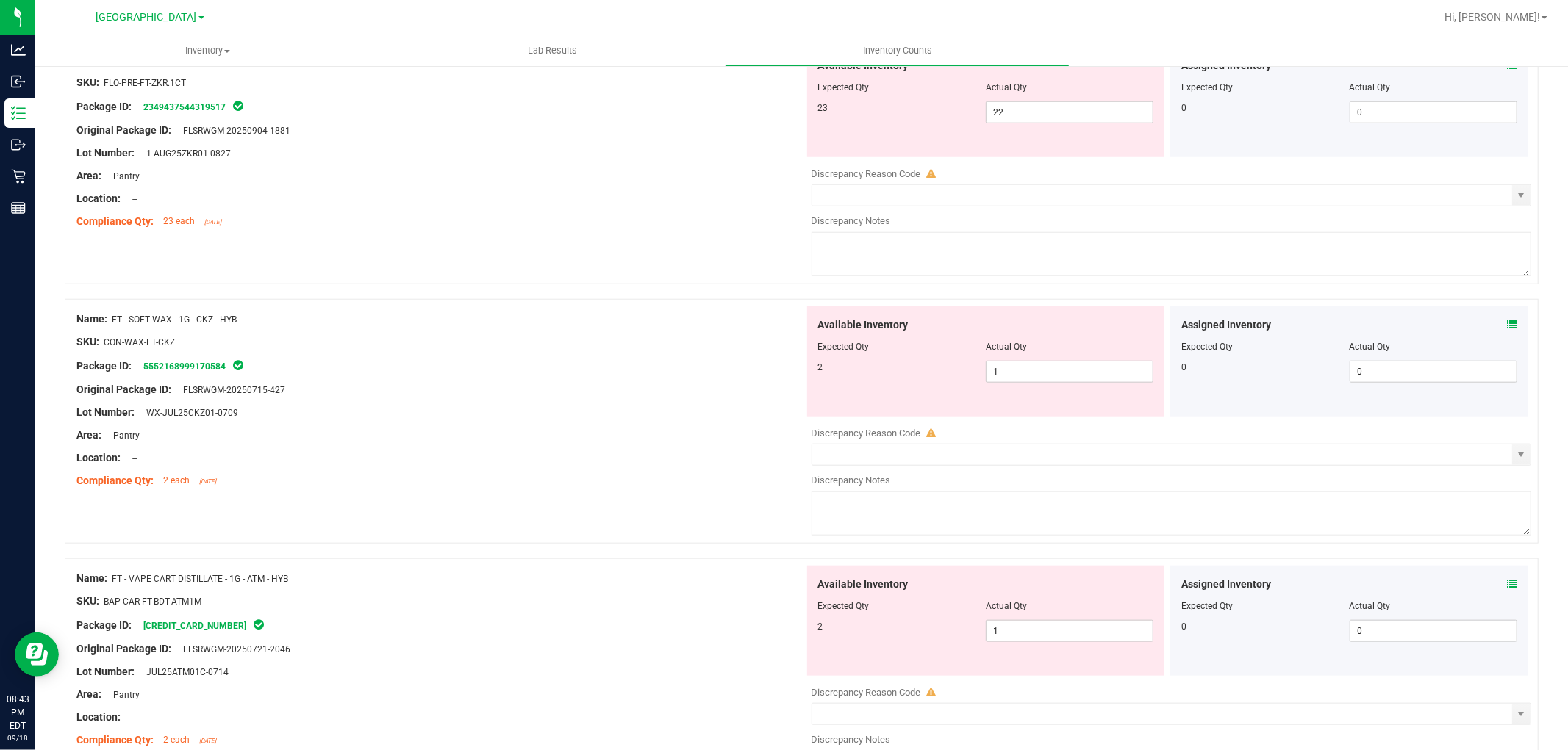
scroll to position [1061, 0]
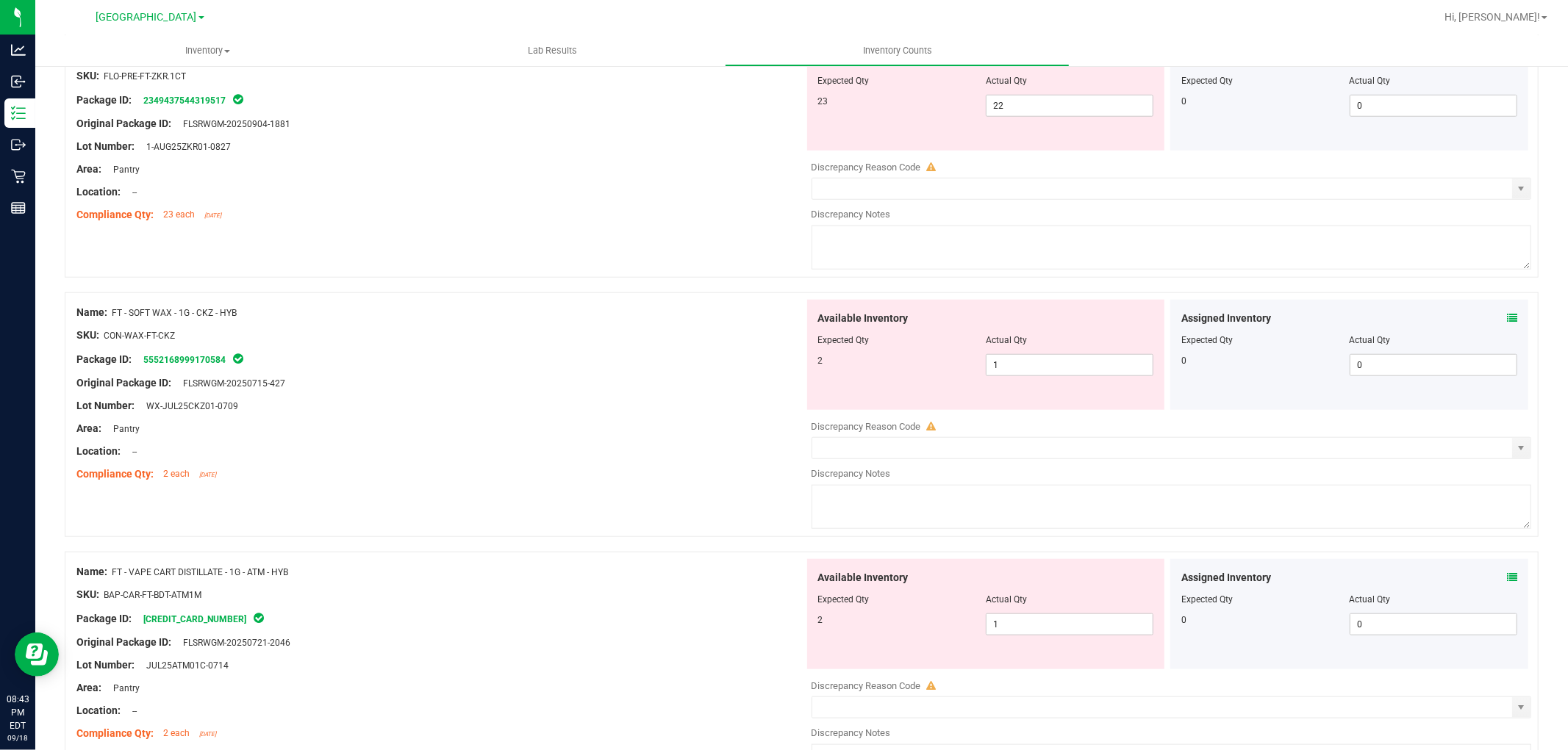
click at [1009, 351] on div at bounding box center [987, 351] width 336 height 8
click at [1002, 361] on span "1 1" at bounding box center [1069, 364] width 168 height 22
click at [1002, 361] on input "1" at bounding box center [1069, 364] width 166 height 20
type input "2"
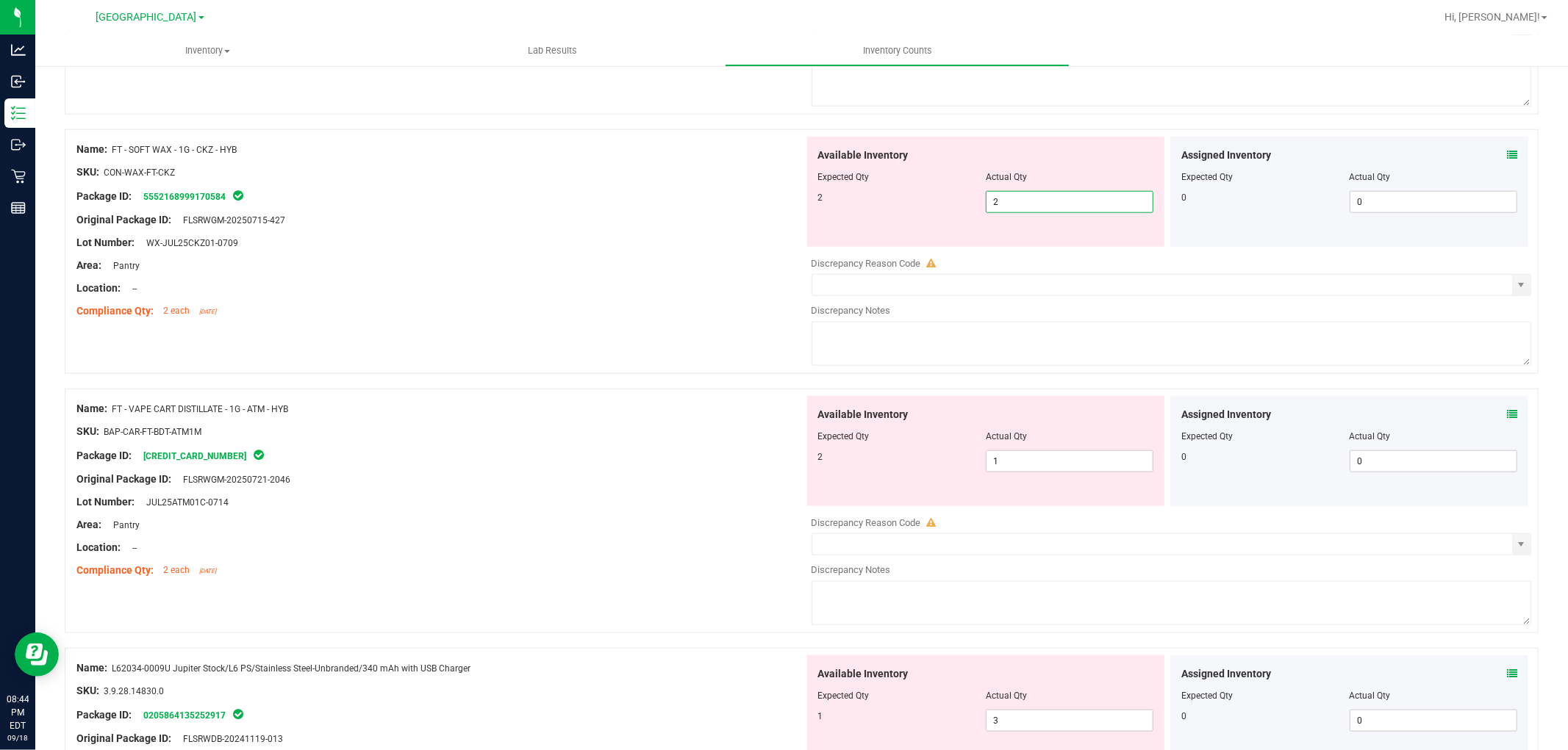
type input "2"
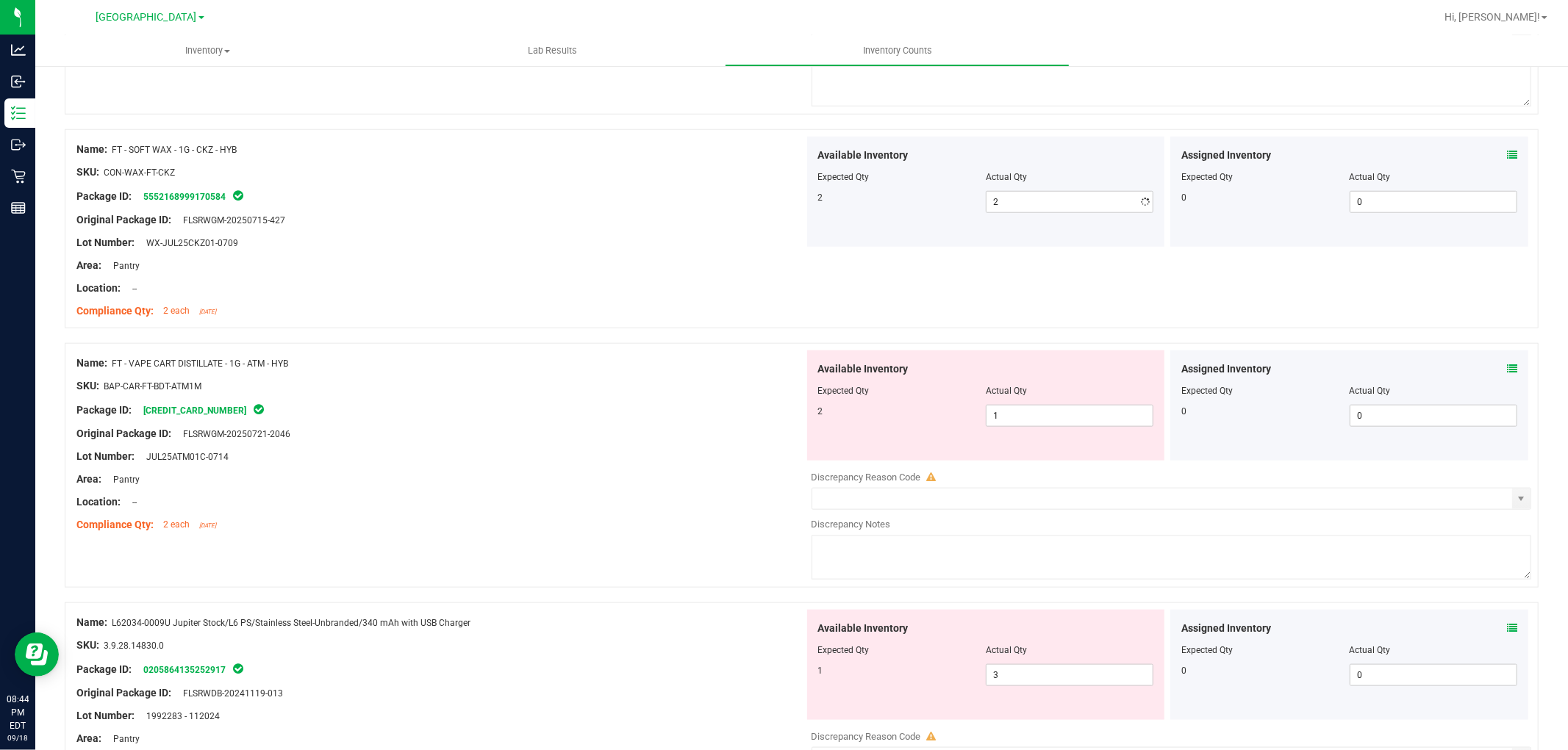
click at [1060, 371] on div "Name: FT - CANNABIS FLOWER - 3.5G - WBV - HYB SKU: [PERSON_NAME]-FT-CAN-WBV Pac…" at bounding box center [801, 76] width 1474 height 2124
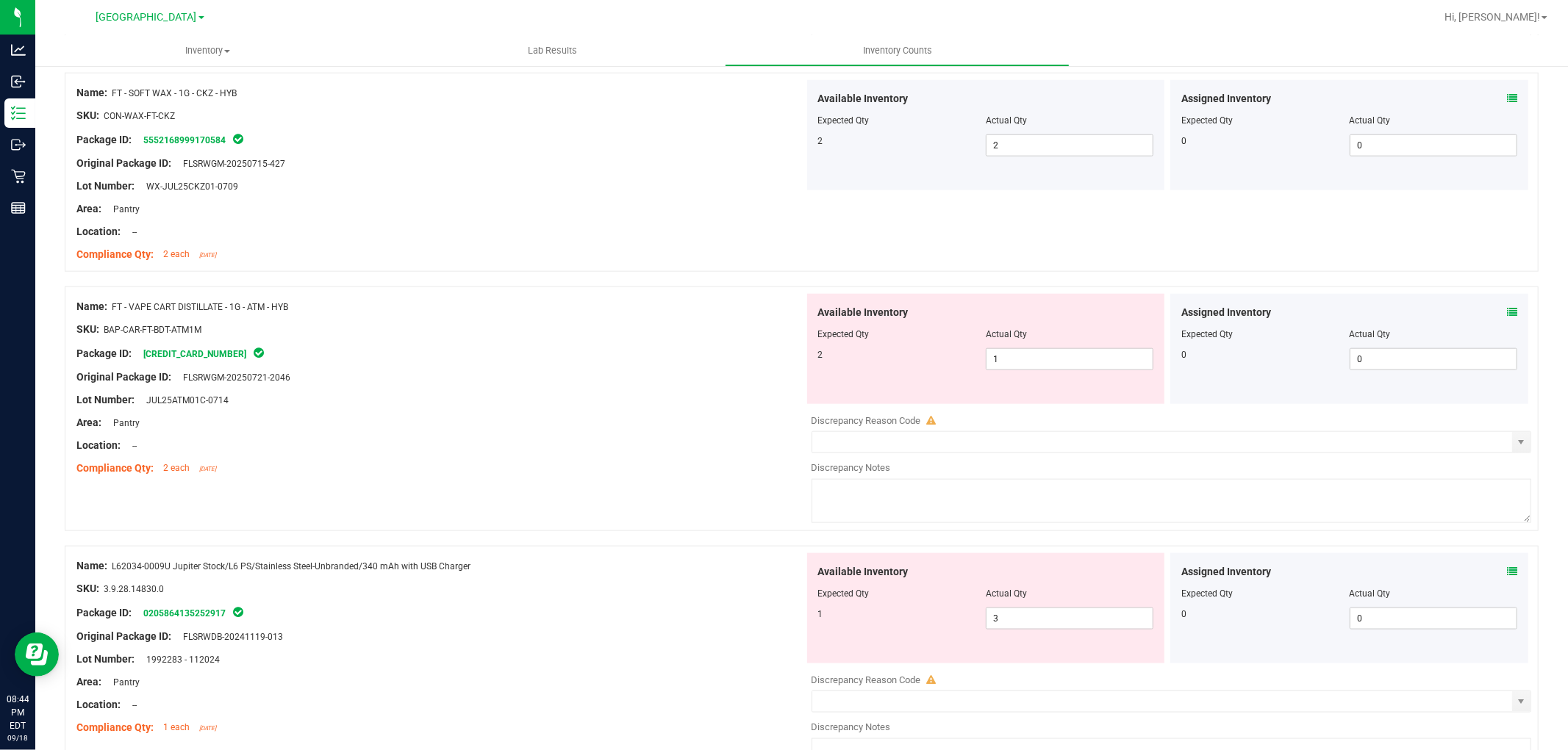
scroll to position [1306, 0]
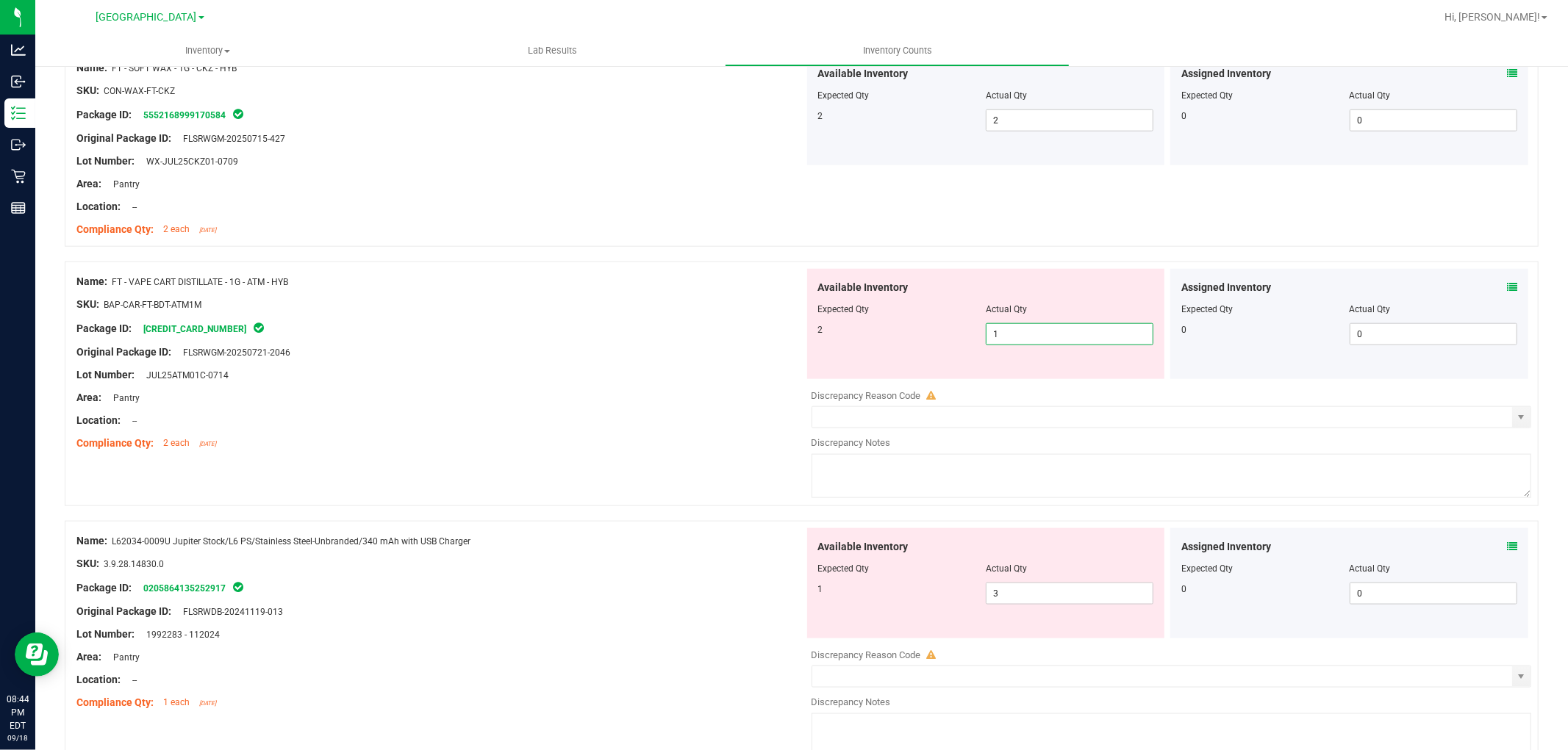
click at [1013, 334] on span "1 1" at bounding box center [1069, 334] width 168 height 22
click at [1013, 334] on input "1" at bounding box center [1069, 334] width 166 height 20
type input "2"
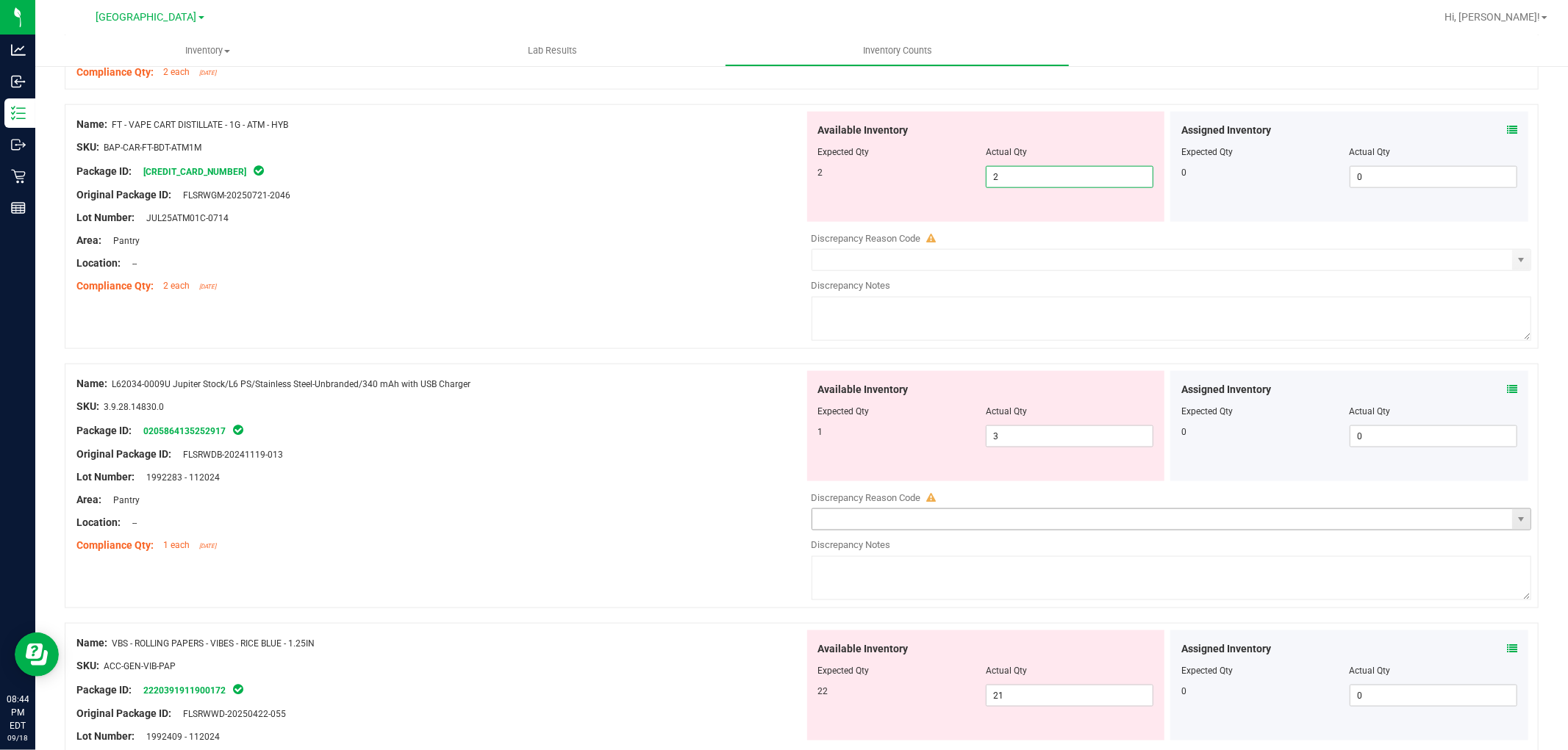
scroll to position [1470, 0]
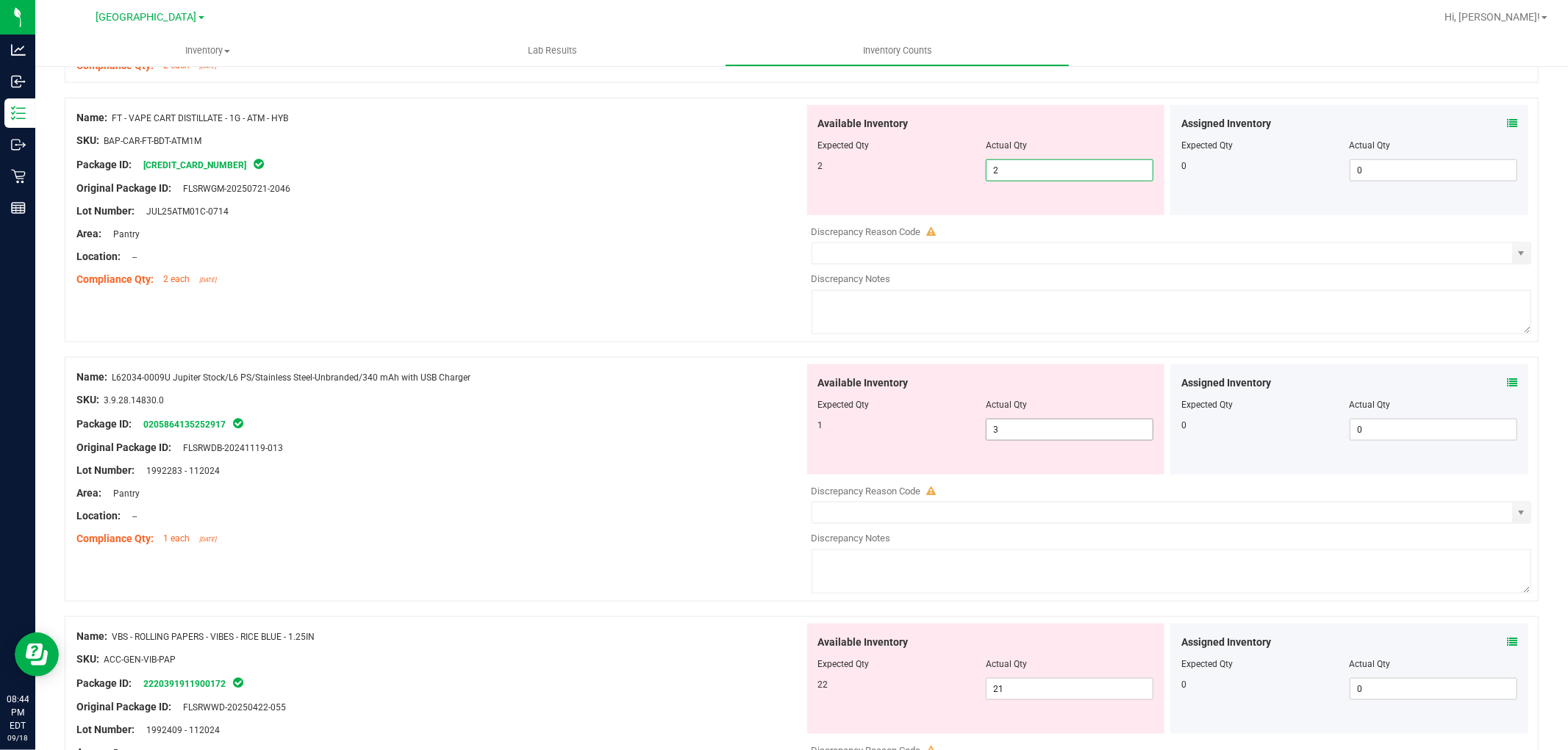
type input "2"
click at [1002, 437] on div "Available Inventory Expected Qty Actual Qty 1 3 3" at bounding box center [1168, 481] width 728 height 233
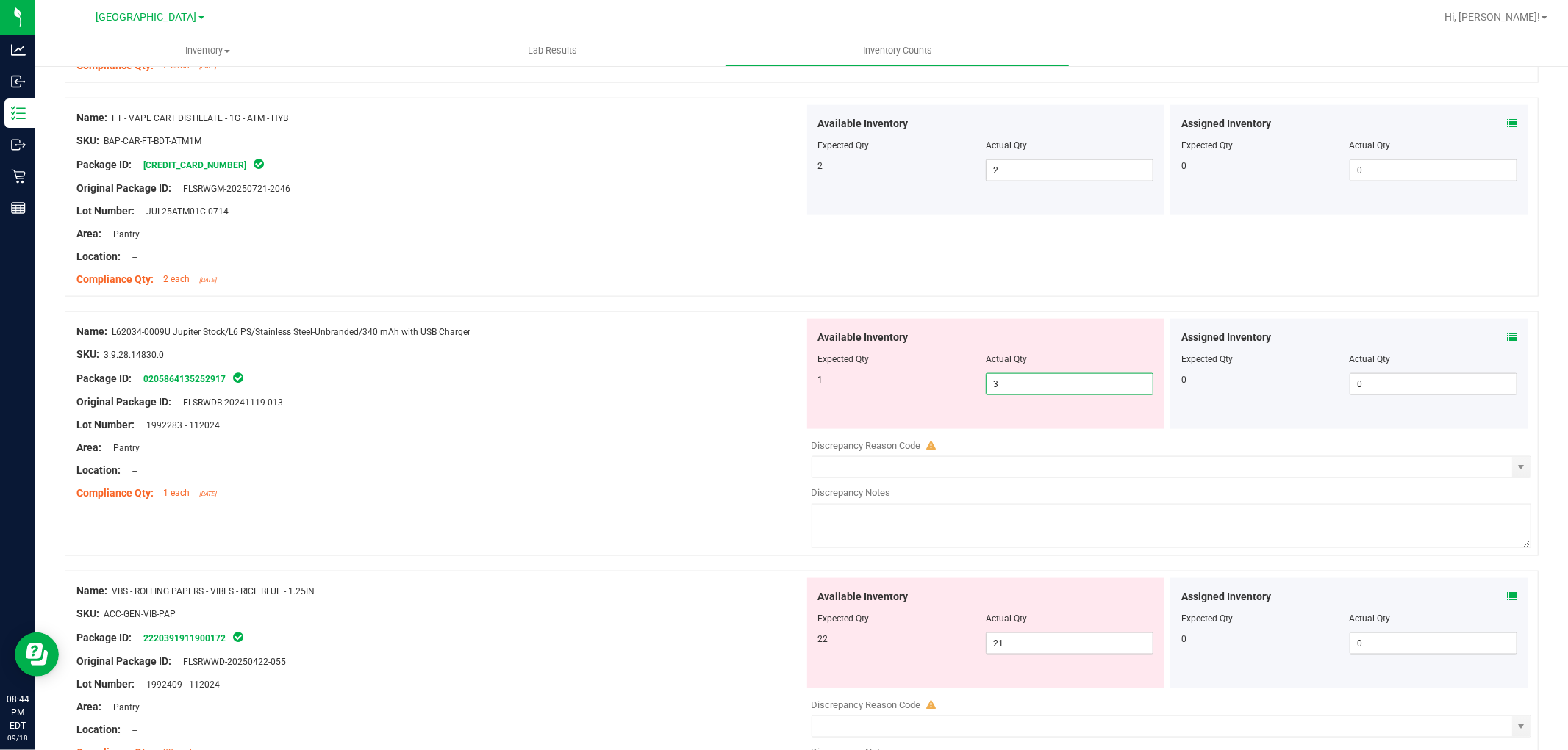
click at [1001, 391] on input "3" at bounding box center [1069, 384] width 166 height 20
type input "1"
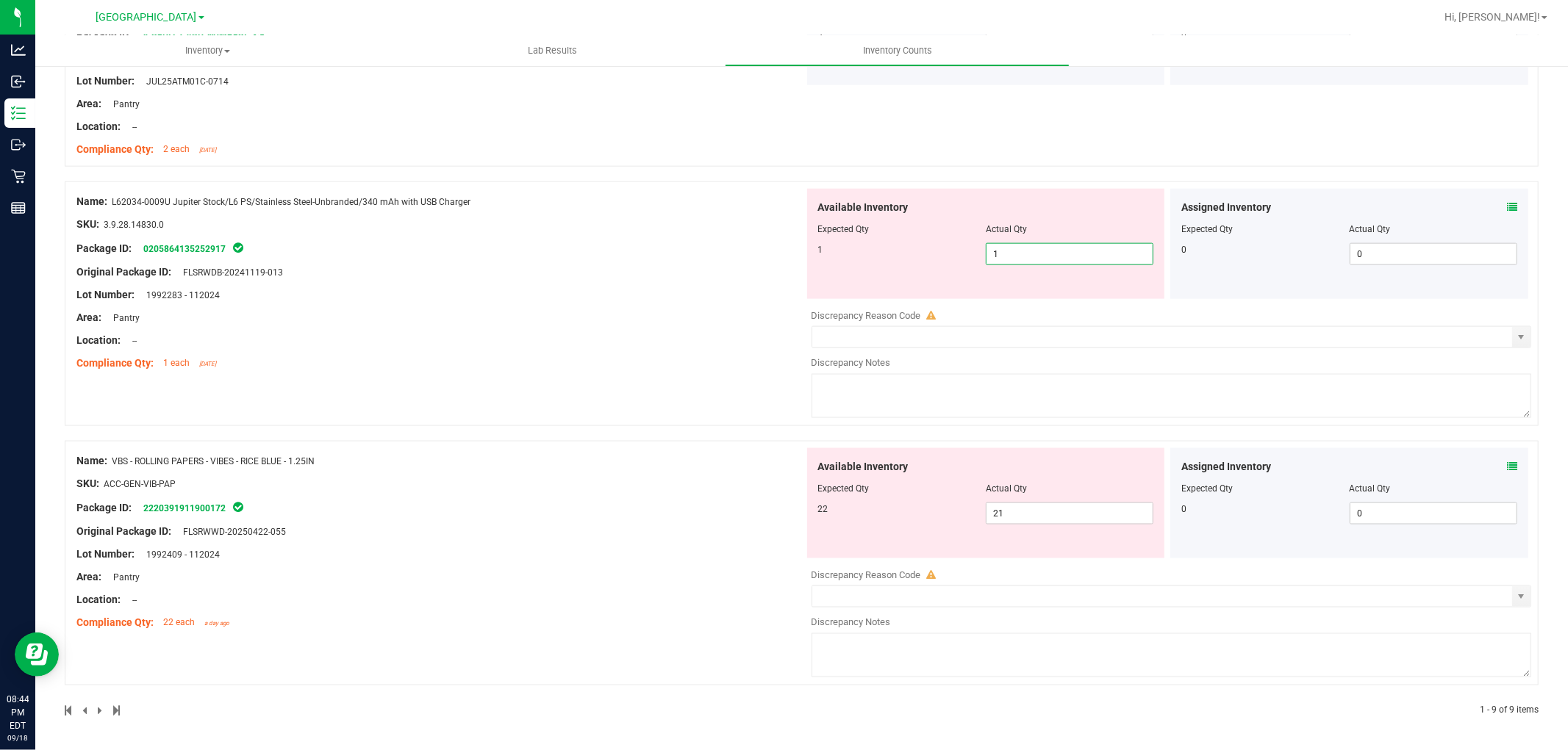
type input "1"
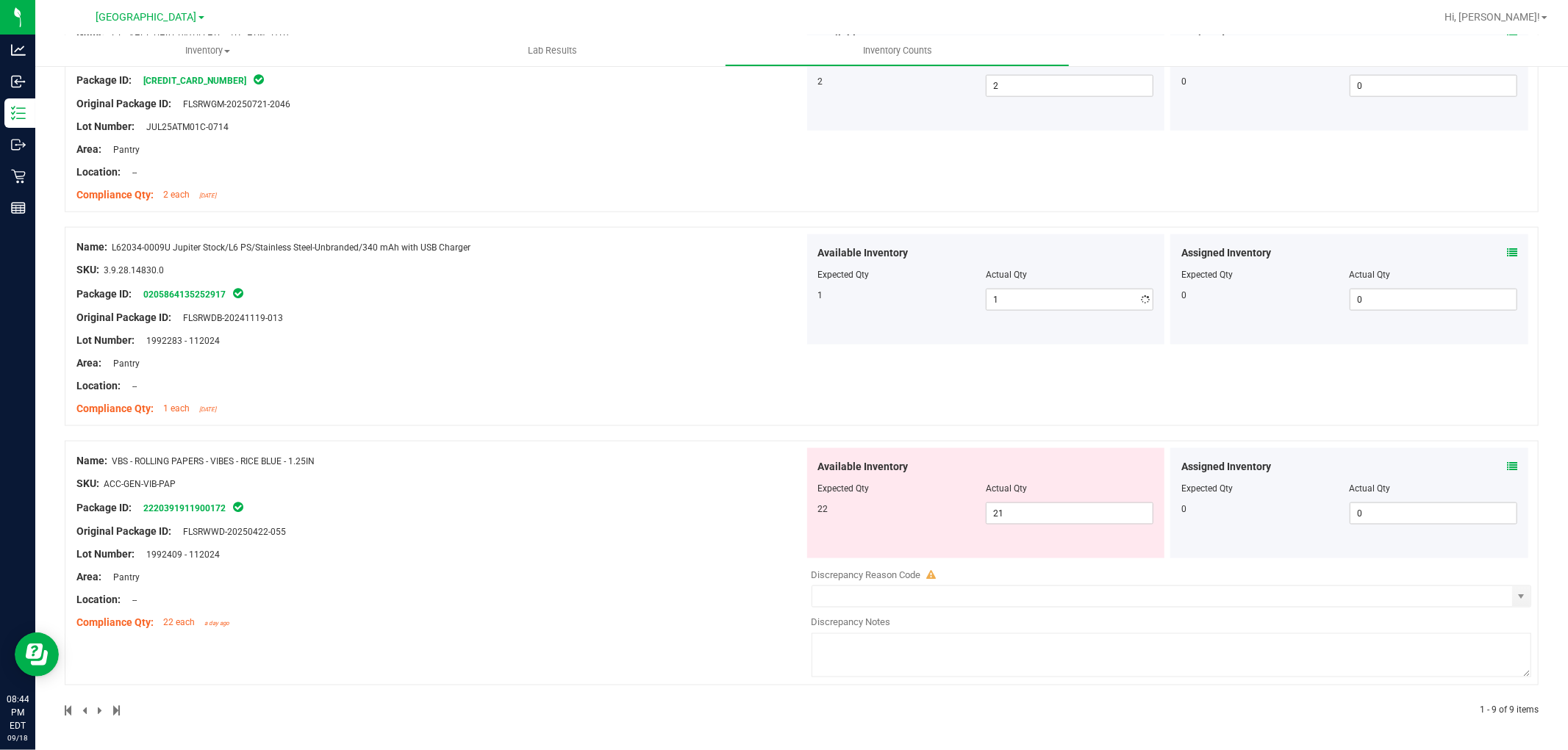
scroll to position [1556, 0]
click at [1014, 516] on span "21 21" at bounding box center [1069, 514] width 168 height 22
click at [1014, 516] on input "21" at bounding box center [1069, 513] width 166 height 20
type input "22"
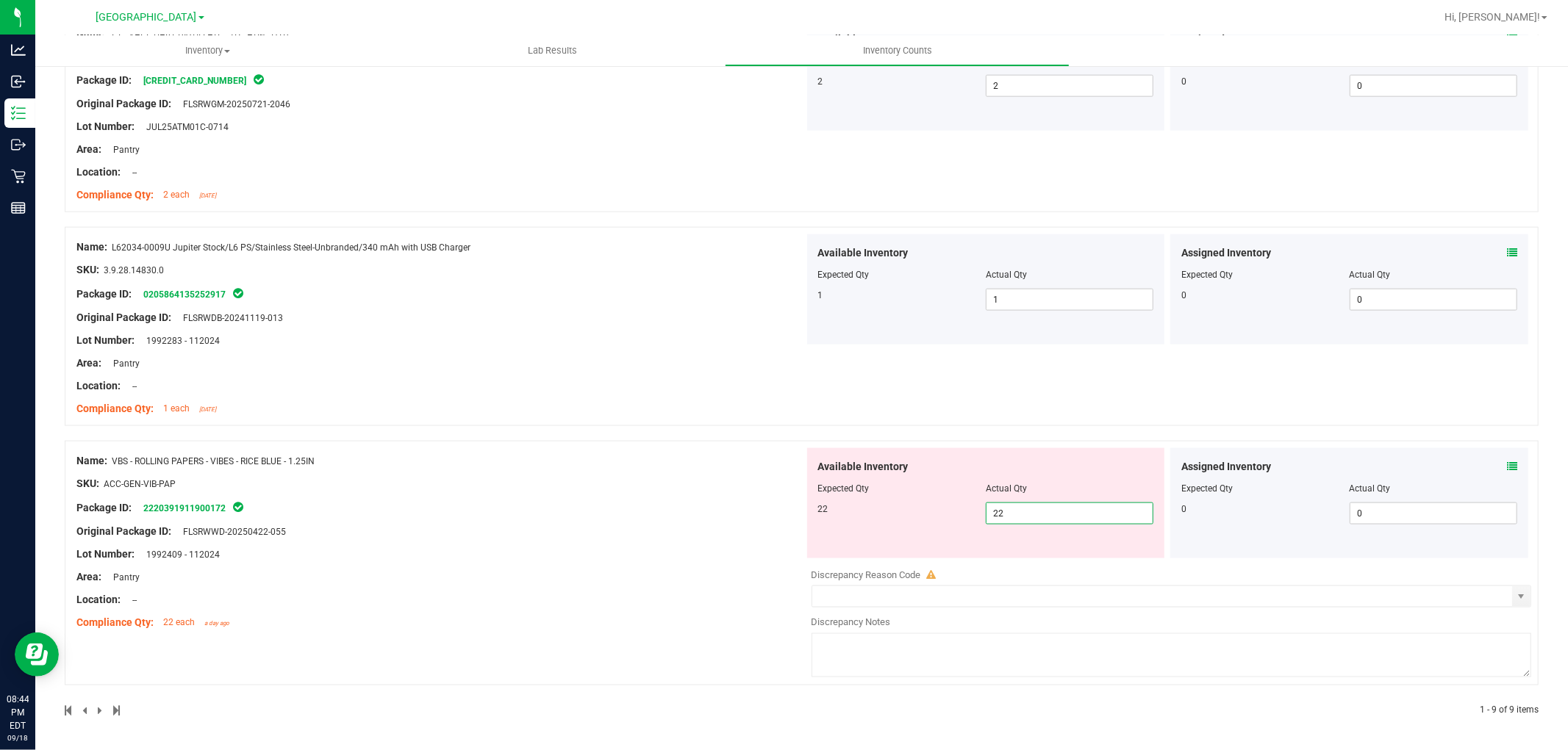
click at [1051, 429] on div "Name: L62034-0009U Jupiter Stock/L6 PS/Stainless Steel-Unbranded/340 mAh with U…" at bounding box center [801, 335] width 1474 height 214
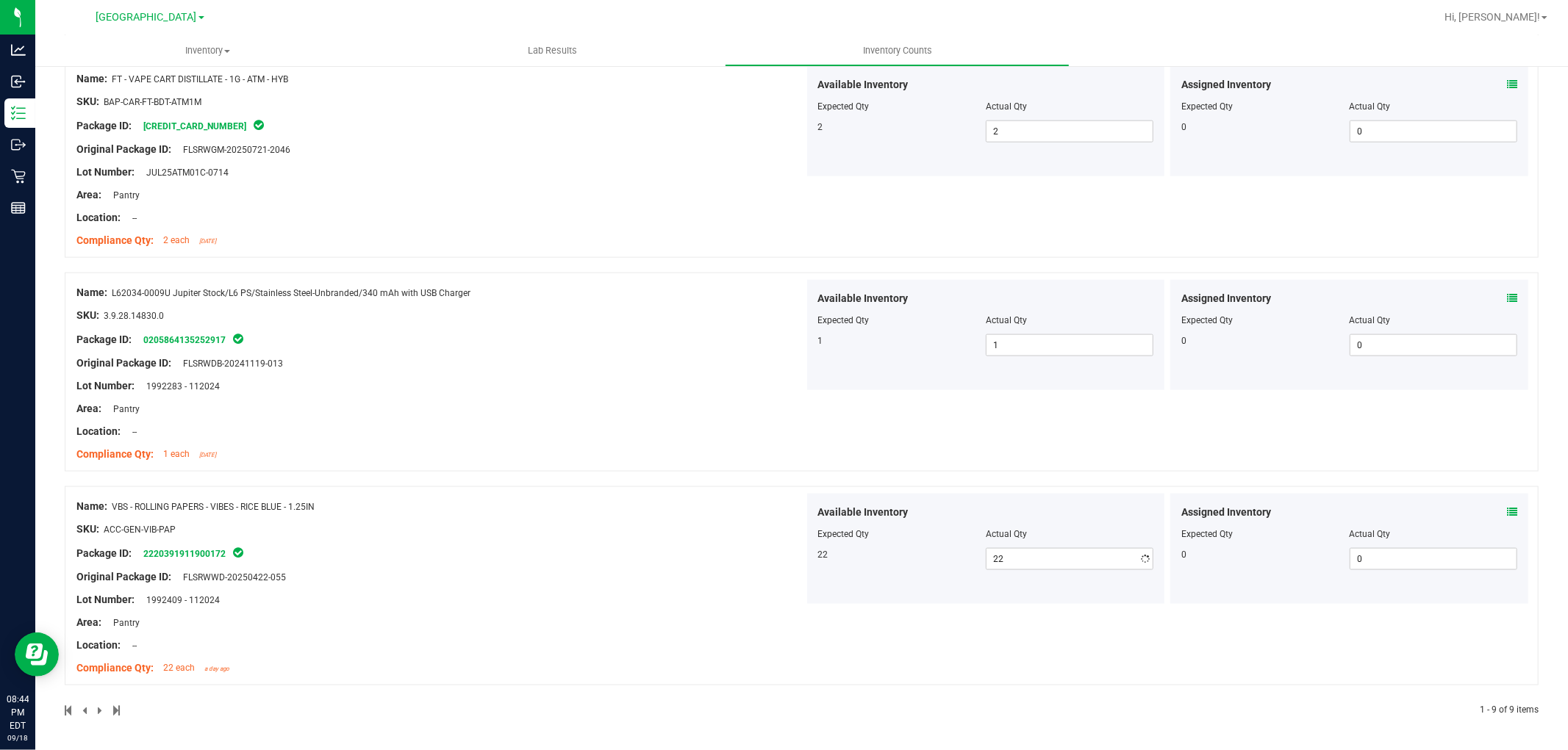
scroll to position [1510, 0]
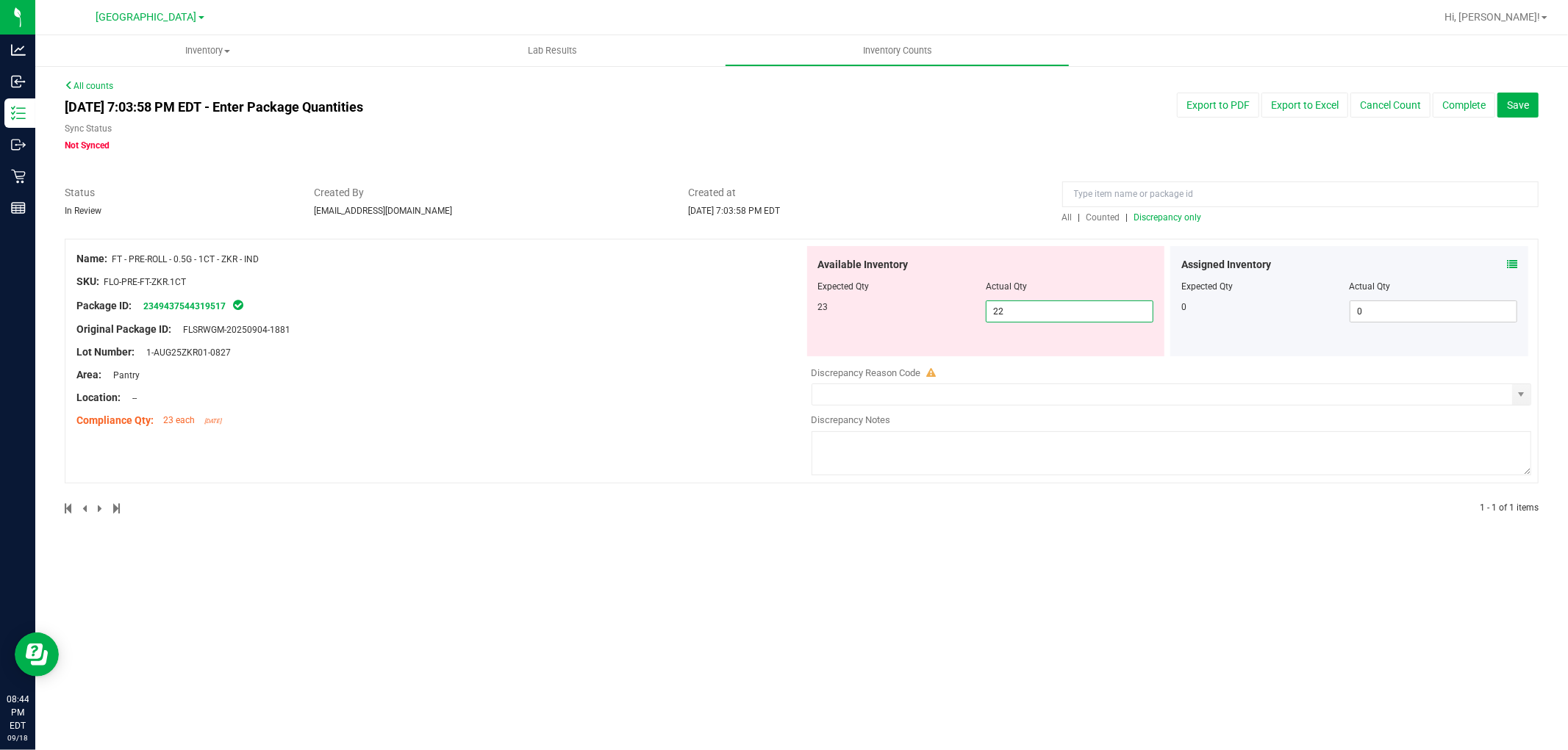
click at [1041, 310] on span "22 22" at bounding box center [1069, 311] width 168 height 22
click at [1041, 310] on input "22" at bounding box center [1069, 311] width 166 height 20
type input "23"
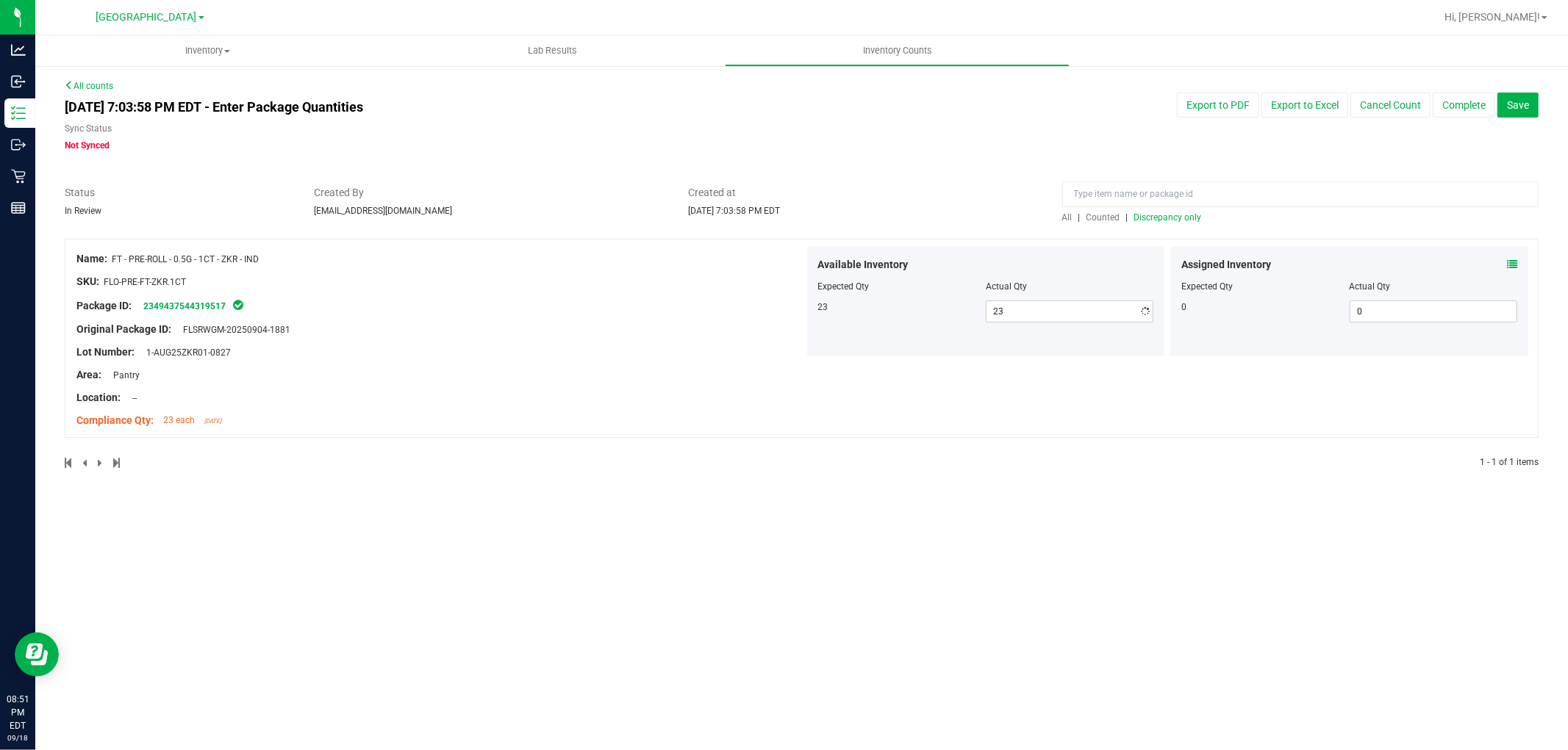
drag, startPoint x: 1372, startPoint y: 424, endPoint x: 1395, endPoint y: 342, distance: 85.2
click at [1527, 108] on span "Save" at bounding box center [1518, 105] width 22 height 12
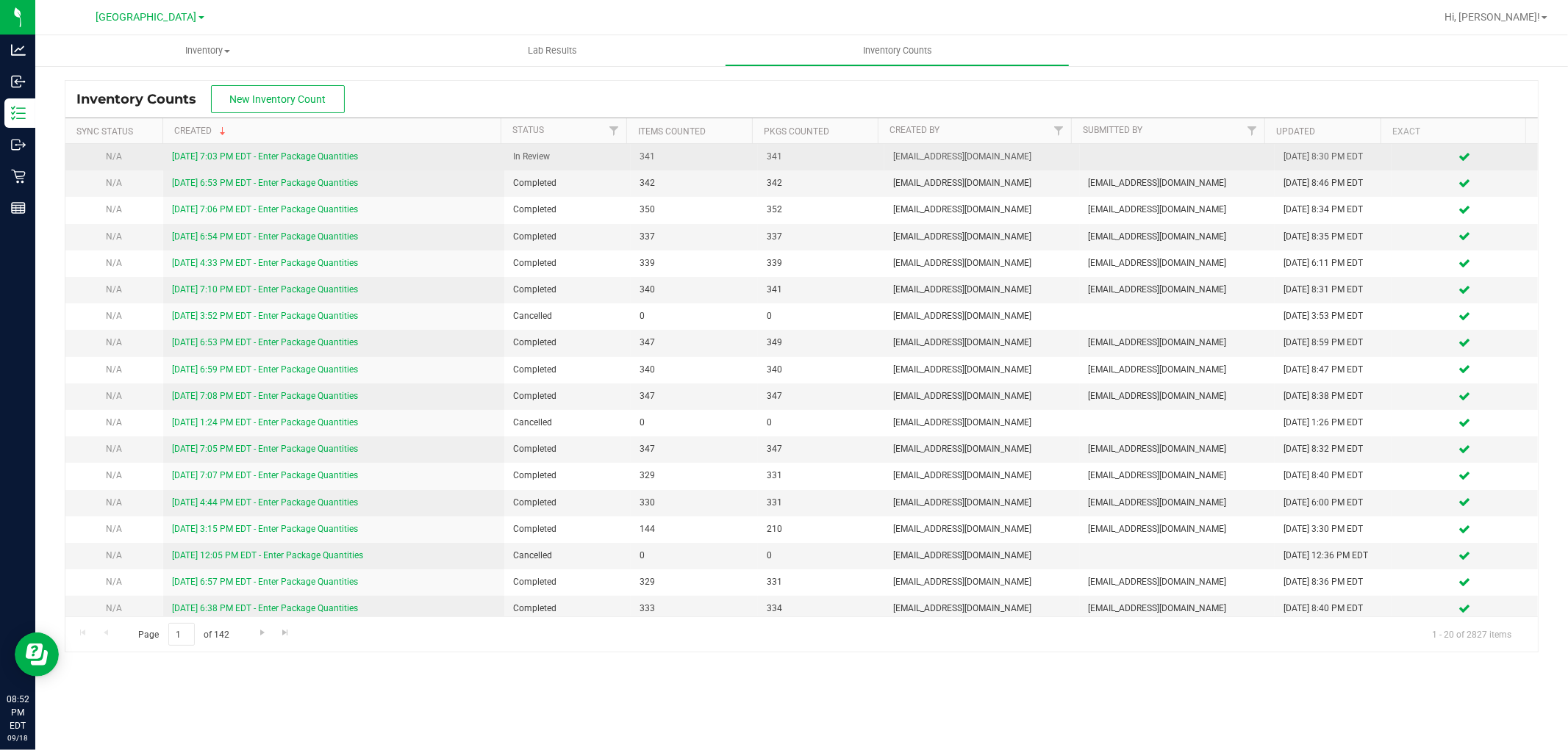
click at [300, 155] on link "9/18/25 7:03 PM EDT - Enter Package Quantities" at bounding box center [264, 156] width 186 height 11
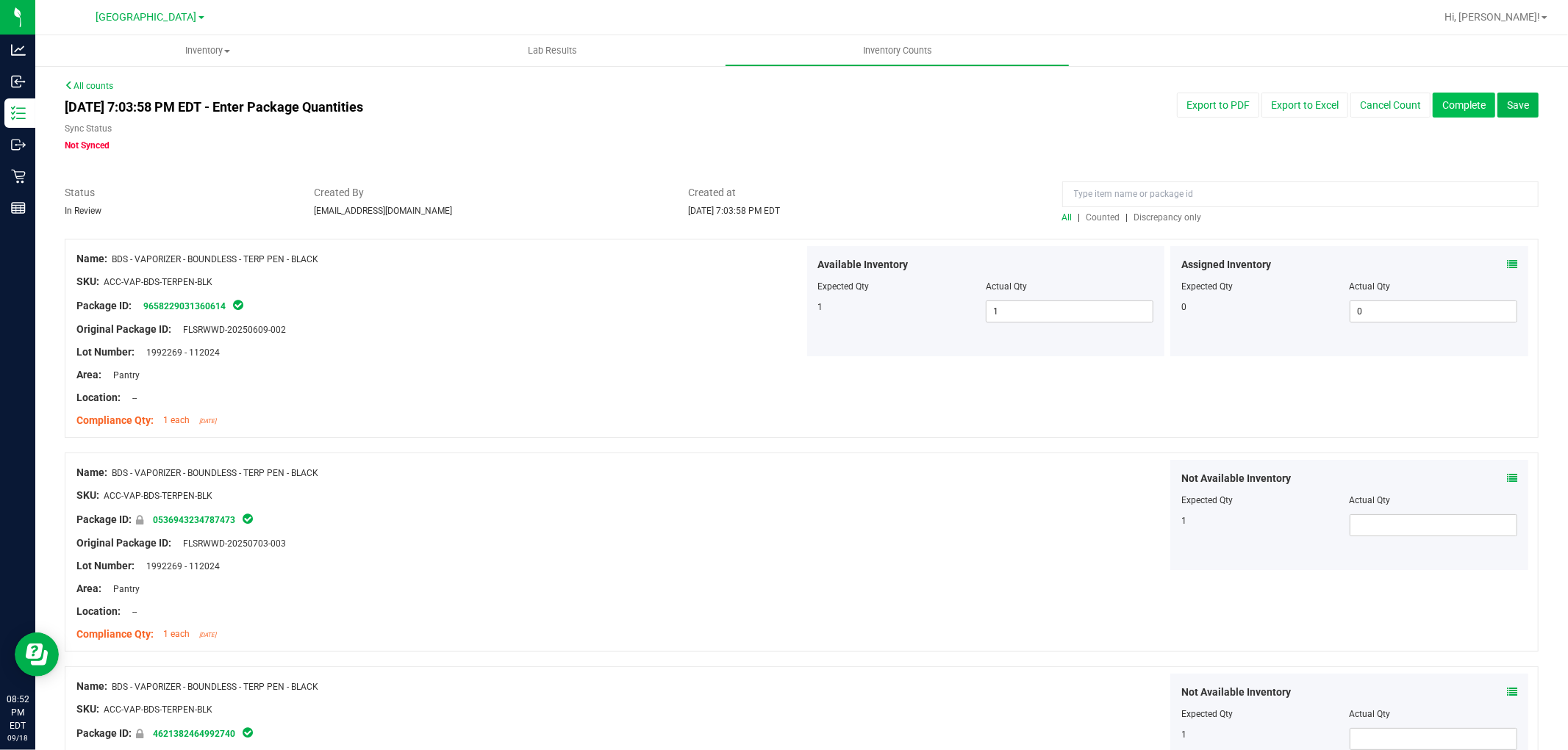
click at [1466, 104] on button "Complete" at bounding box center [1464, 105] width 63 height 25
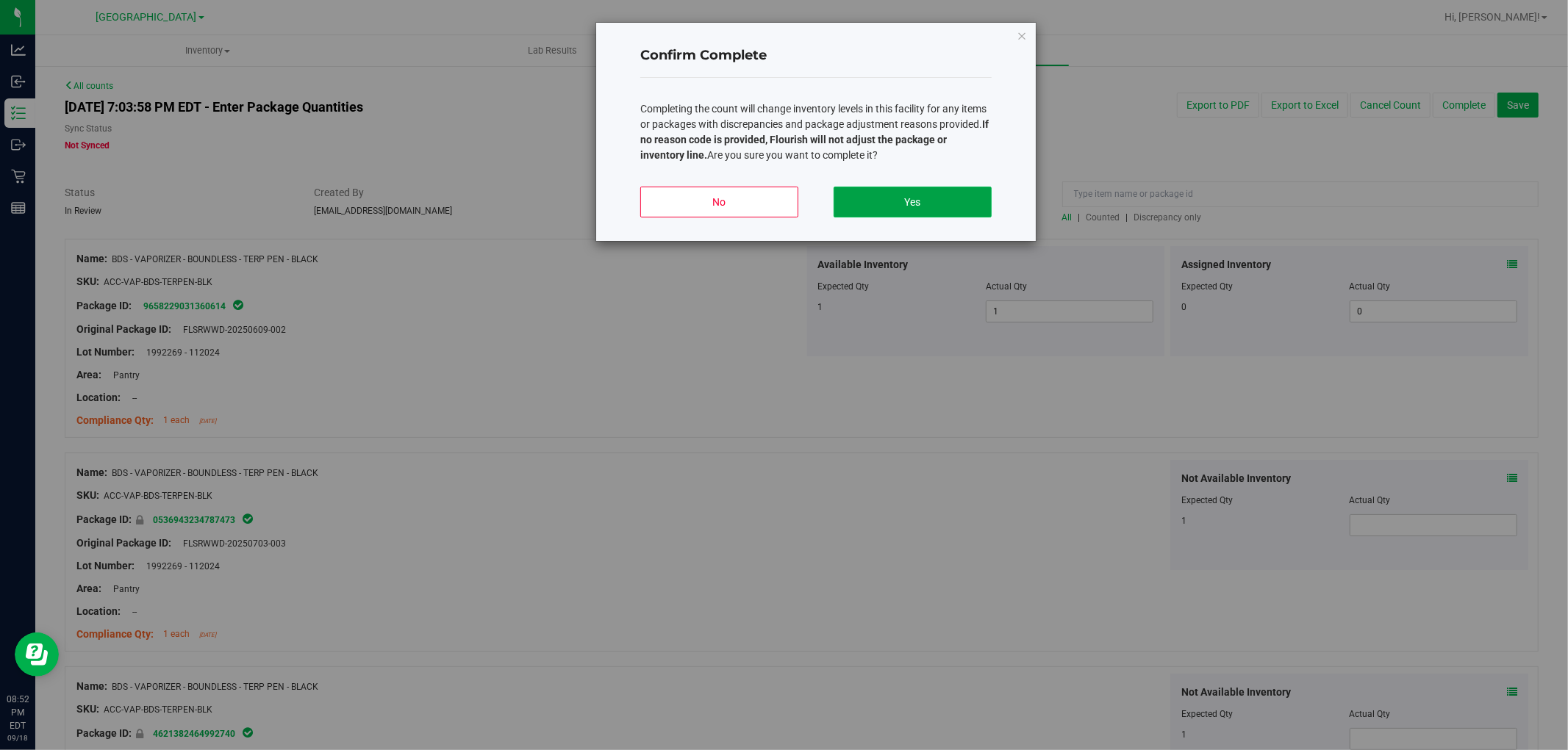
click at [921, 203] on button "Yes" at bounding box center [913, 202] width 158 height 31
